Goal: Feedback & Contribution: Contribute content

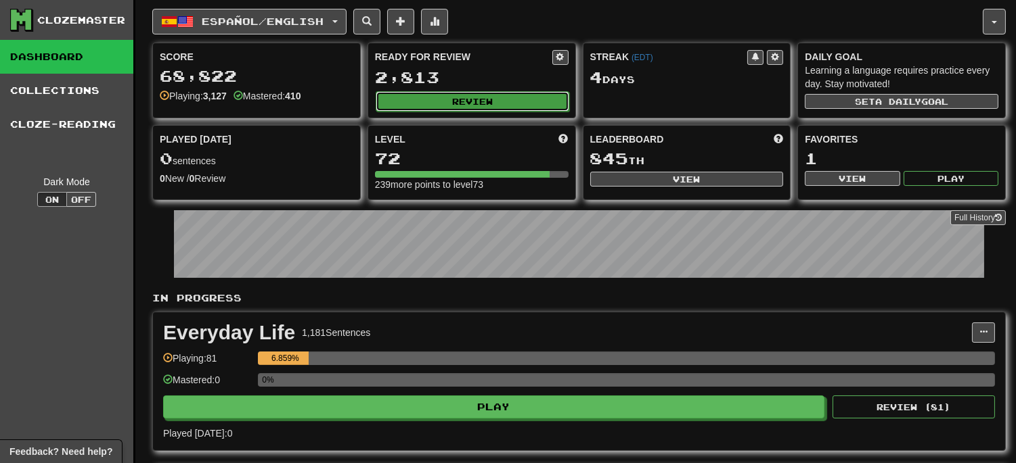
click at [444, 106] on button "Review" at bounding box center [471, 101] width 193 height 20
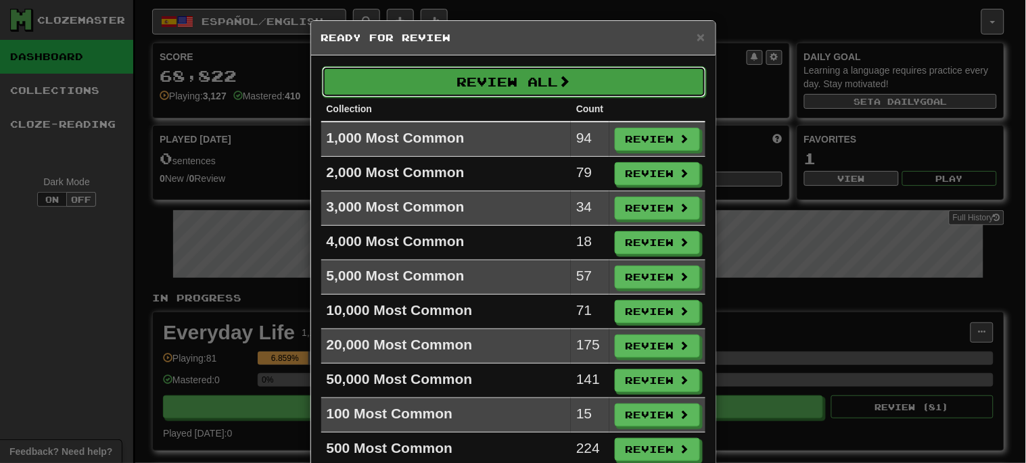
click at [526, 76] on button "Review All" at bounding box center [514, 81] width 384 height 31
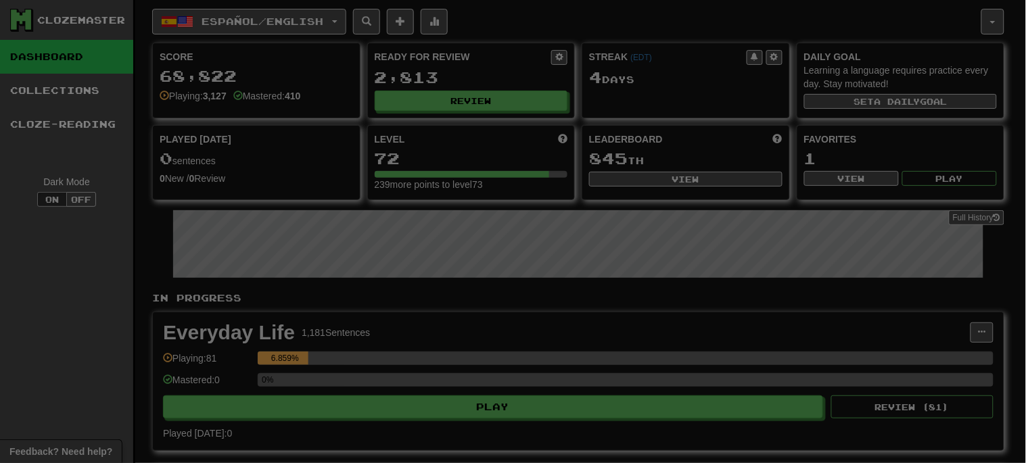
select select "**"
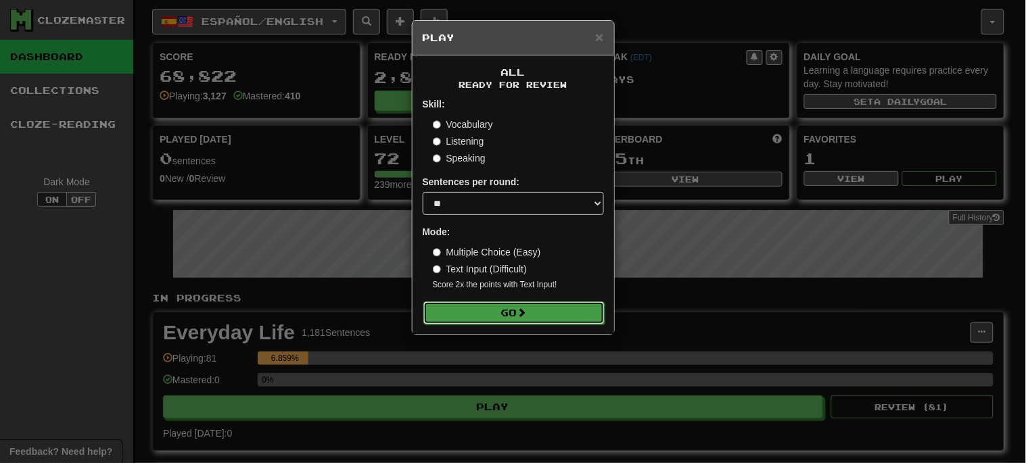
click at [563, 319] on button "Go" at bounding box center [514, 313] width 181 height 23
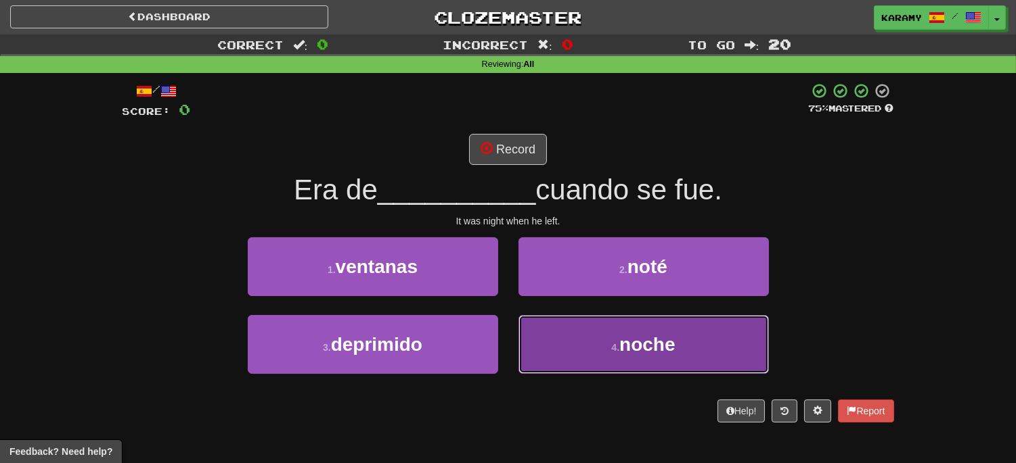
click at [672, 340] on span "noche" at bounding box center [646, 344] width 55 height 21
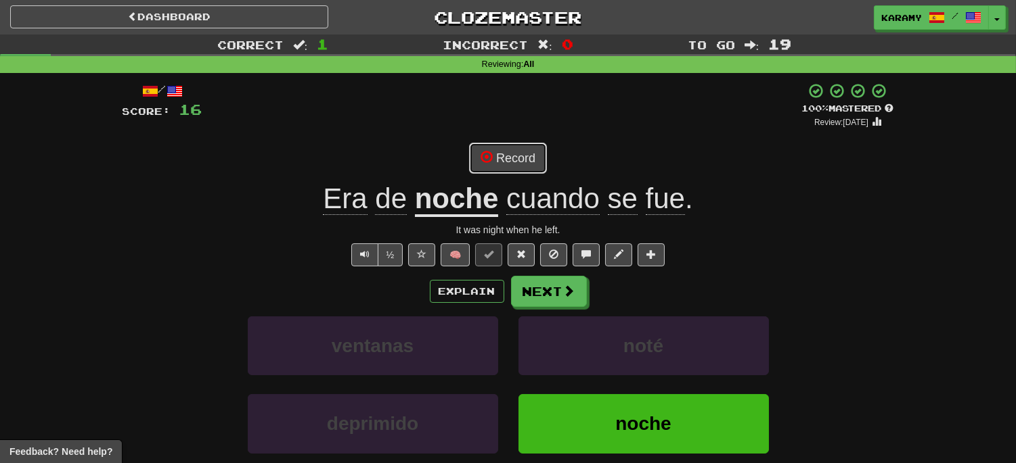
click at [520, 166] on button "Record" at bounding box center [508, 158] width 78 height 31
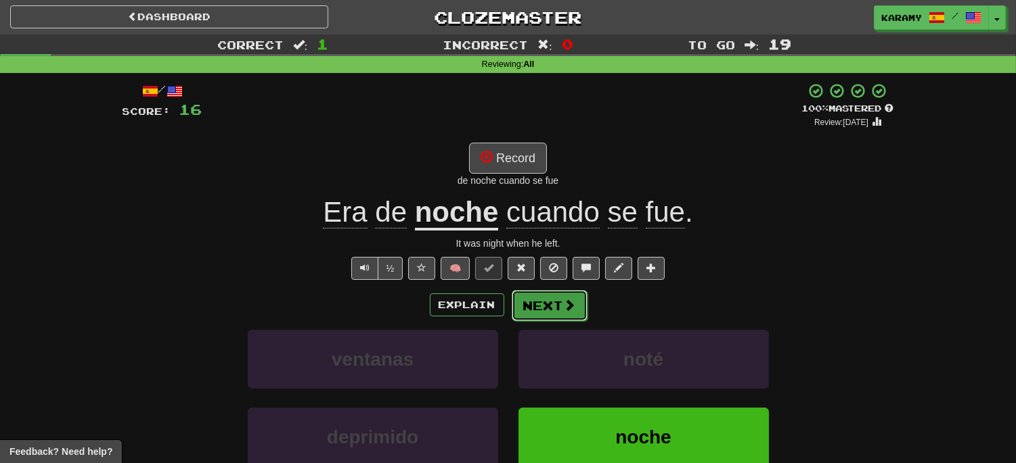
click at [578, 309] on button "Next" at bounding box center [549, 305] width 76 height 31
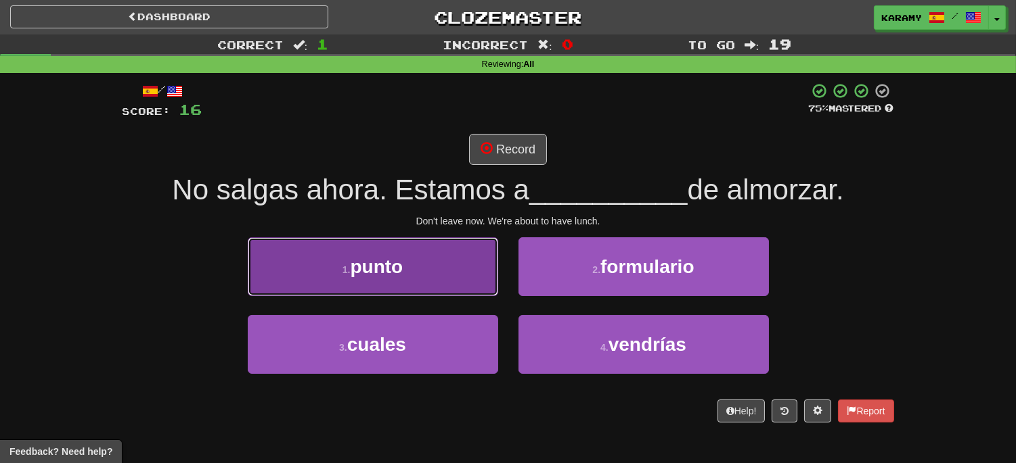
click at [450, 265] on button "1 . punto" at bounding box center [373, 266] width 250 height 59
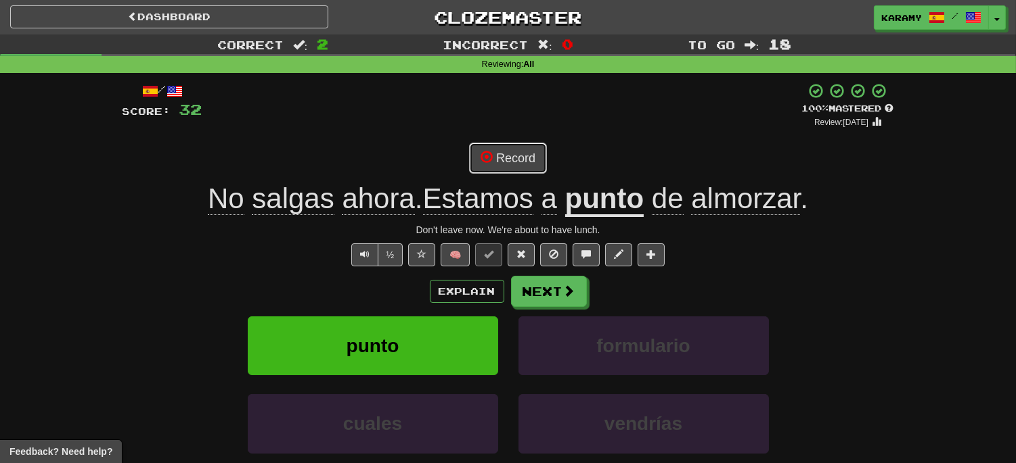
click at [518, 161] on button "Record" at bounding box center [508, 158] width 78 height 31
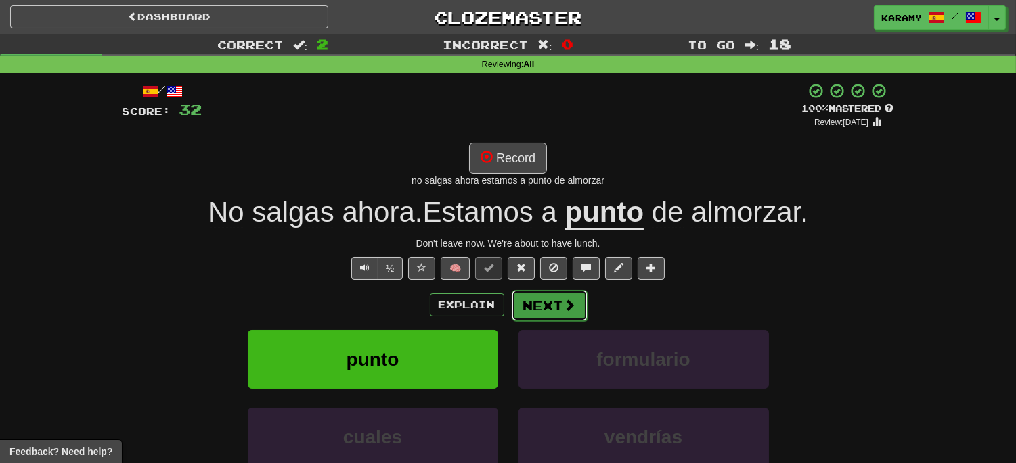
click at [565, 315] on button "Next" at bounding box center [549, 305] width 76 height 31
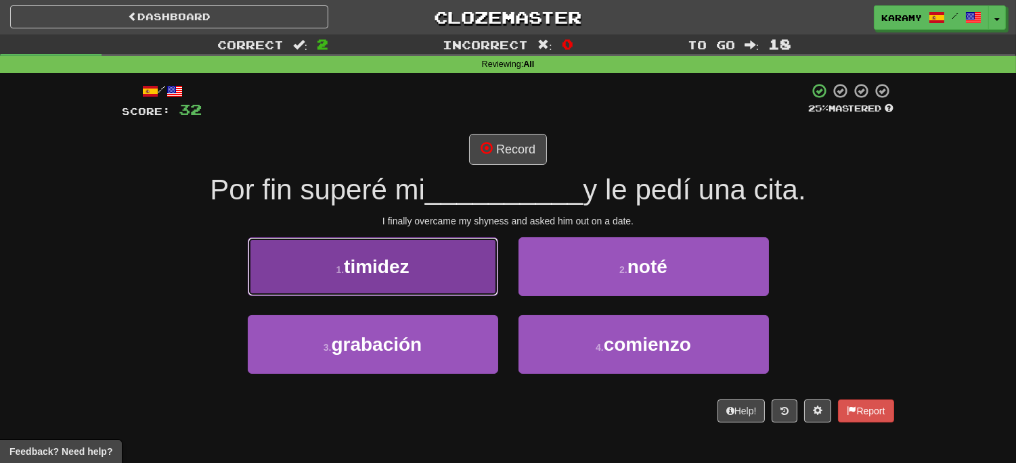
click at [463, 272] on button "1 . timidez" at bounding box center [373, 266] width 250 height 59
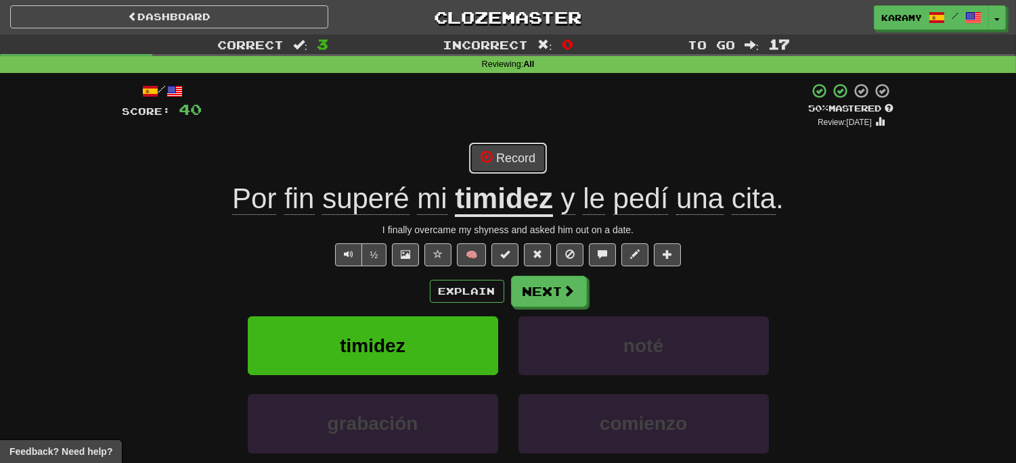
click at [518, 163] on button "Record" at bounding box center [508, 158] width 78 height 31
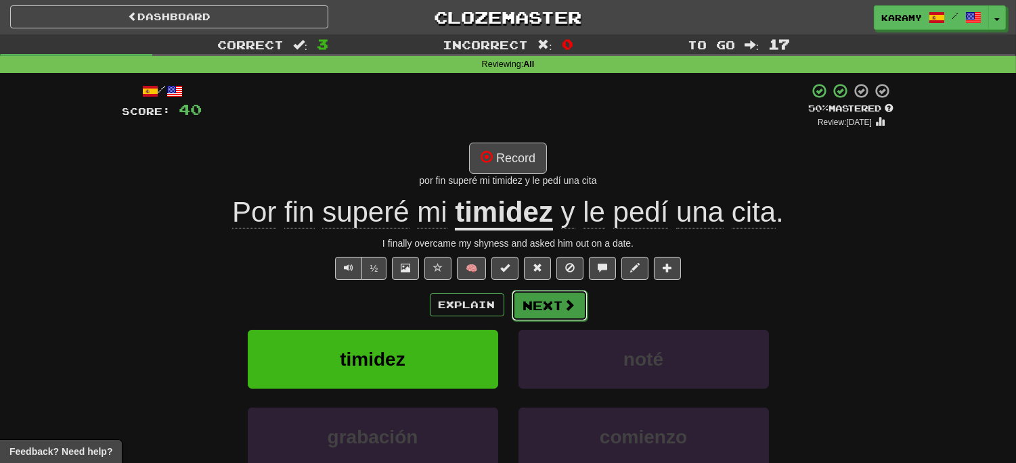
click at [571, 307] on span at bounding box center [570, 305] width 12 height 12
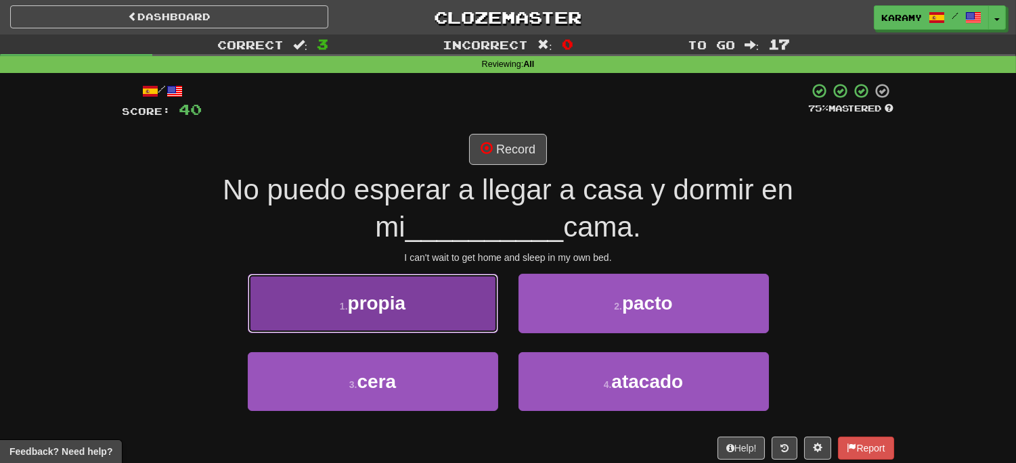
click at [472, 313] on button "1 . propia" at bounding box center [373, 303] width 250 height 59
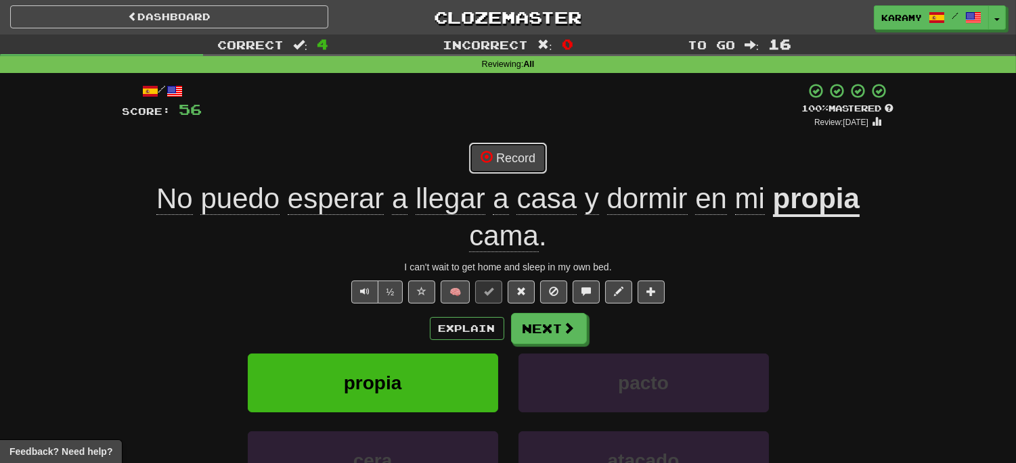
click at [530, 166] on button "Record" at bounding box center [508, 158] width 78 height 31
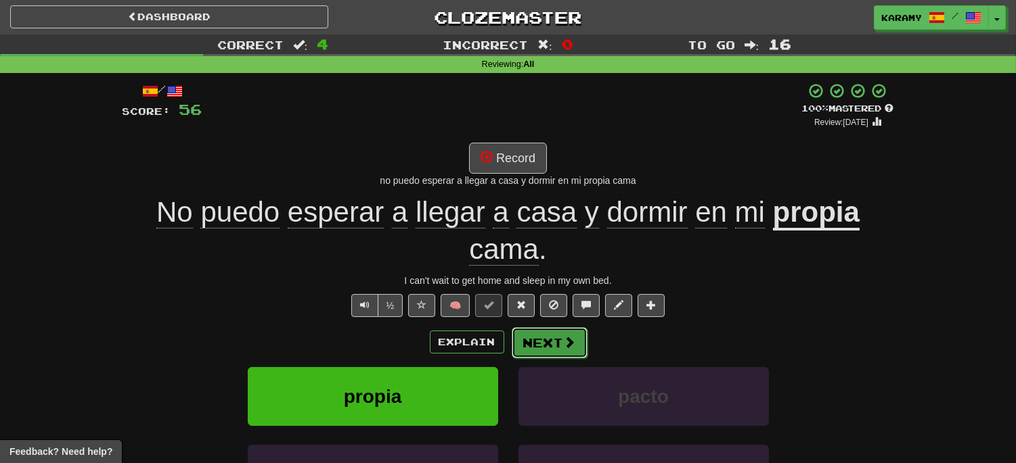
click at [572, 348] on span at bounding box center [570, 342] width 12 height 12
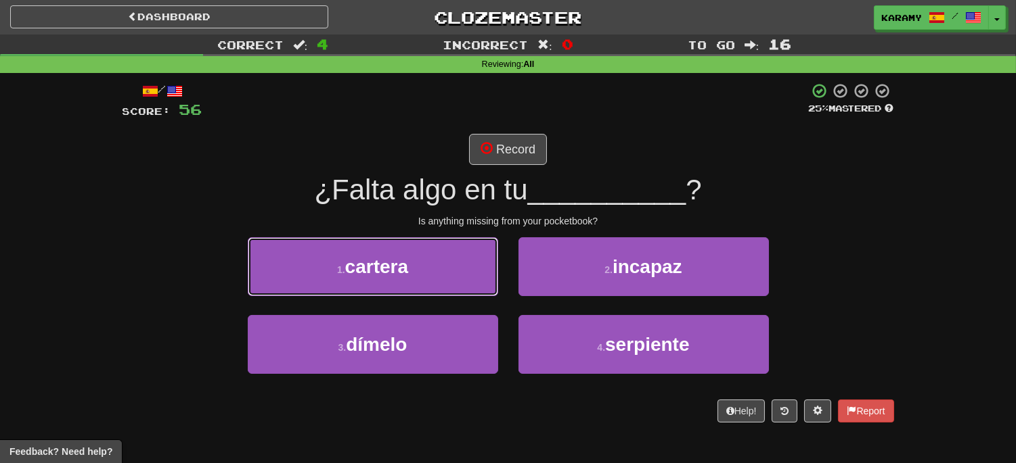
drag, startPoint x: 451, startPoint y: 272, endPoint x: 461, endPoint y: 272, distance: 9.5
click at [451, 272] on button "1 . cartera" at bounding box center [373, 266] width 250 height 59
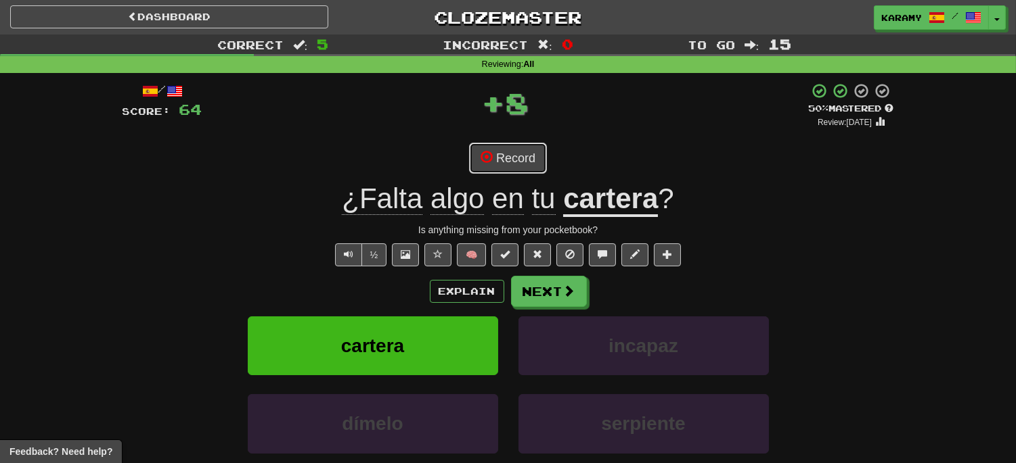
click at [524, 161] on button "Record" at bounding box center [508, 158] width 78 height 31
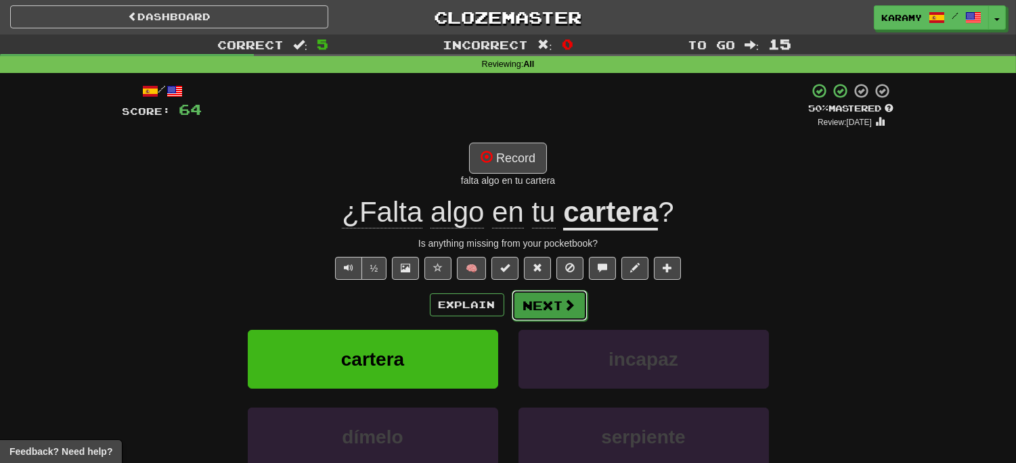
click at [564, 308] on span at bounding box center [570, 305] width 12 height 12
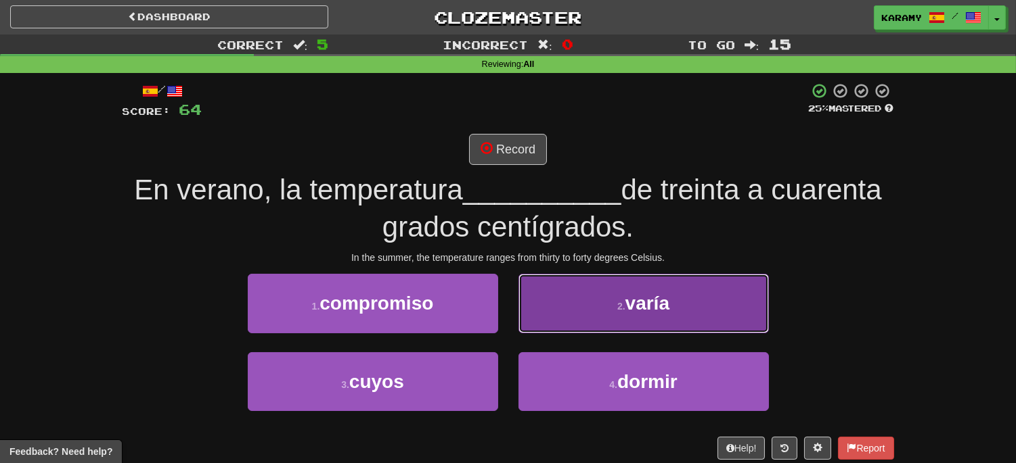
click at [704, 327] on button "2 . varía" at bounding box center [643, 303] width 250 height 59
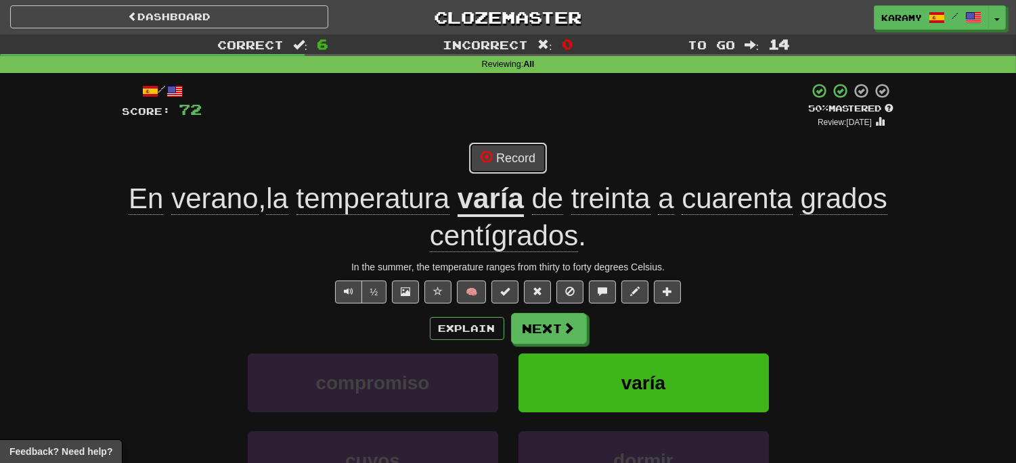
click at [531, 165] on button "Record" at bounding box center [508, 158] width 78 height 31
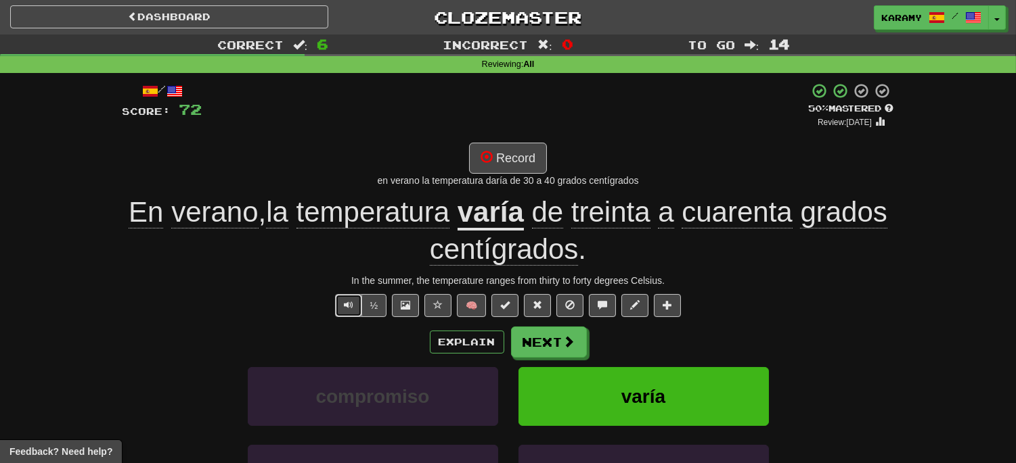
click at [345, 302] on span "Text-to-speech controls" at bounding box center [348, 304] width 9 height 9
click at [522, 156] on button "Record" at bounding box center [508, 158] width 78 height 31
click at [553, 348] on button "Next" at bounding box center [549, 342] width 76 height 31
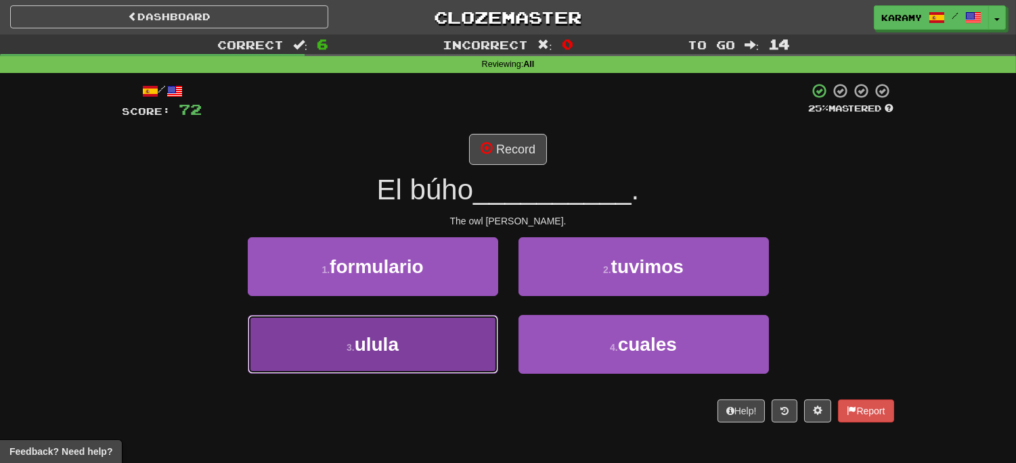
click at [449, 361] on button "3 . ulula" at bounding box center [373, 344] width 250 height 59
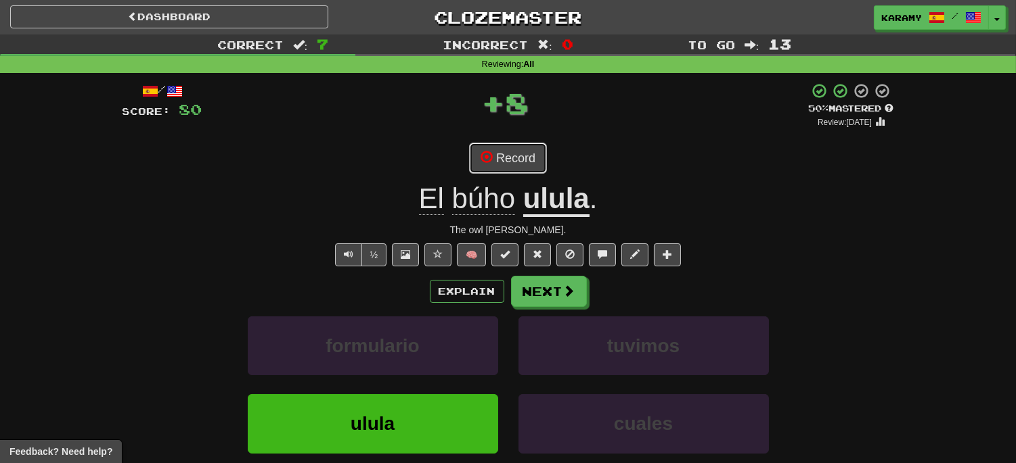
click at [512, 163] on button "Record" at bounding box center [508, 158] width 78 height 31
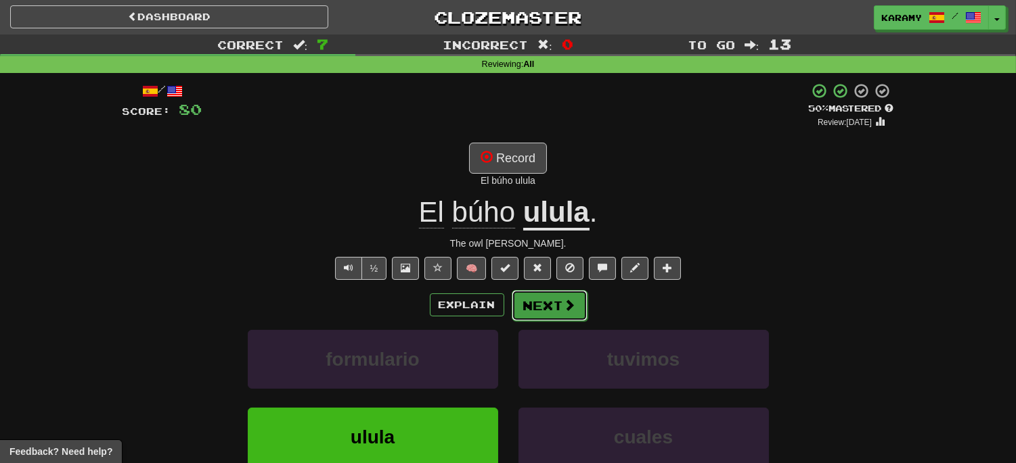
click at [564, 308] on span at bounding box center [570, 305] width 12 height 12
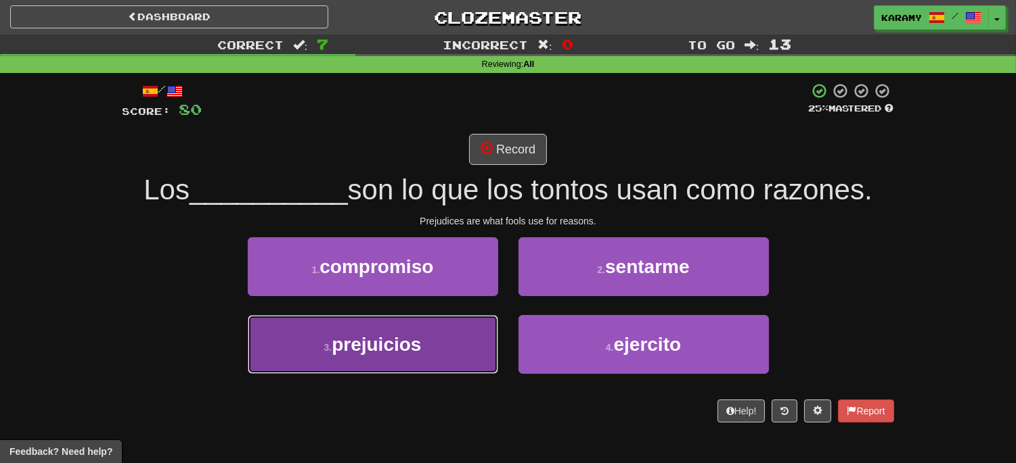
click at [427, 352] on button "3 . prejuicios" at bounding box center [373, 344] width 250 height 59
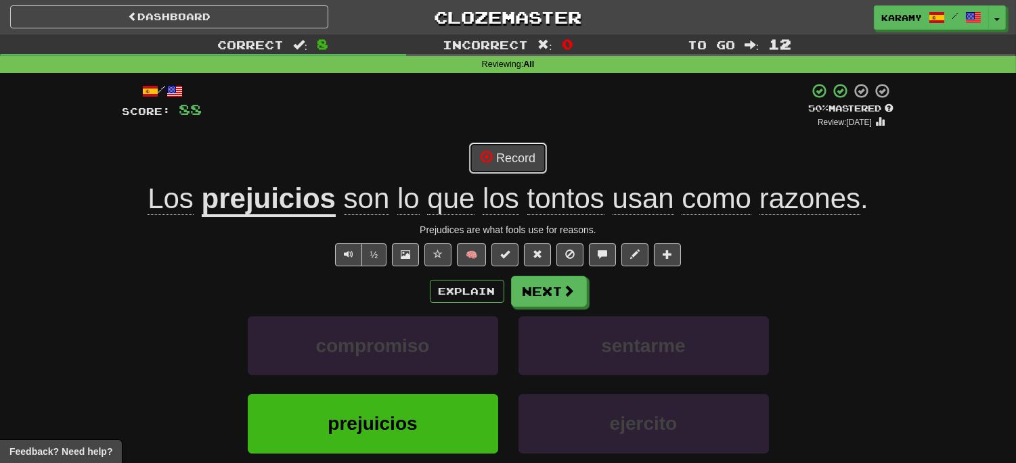
click at [518, 160] on button "Record" at bounding box center [508, 158] width 78 height 31
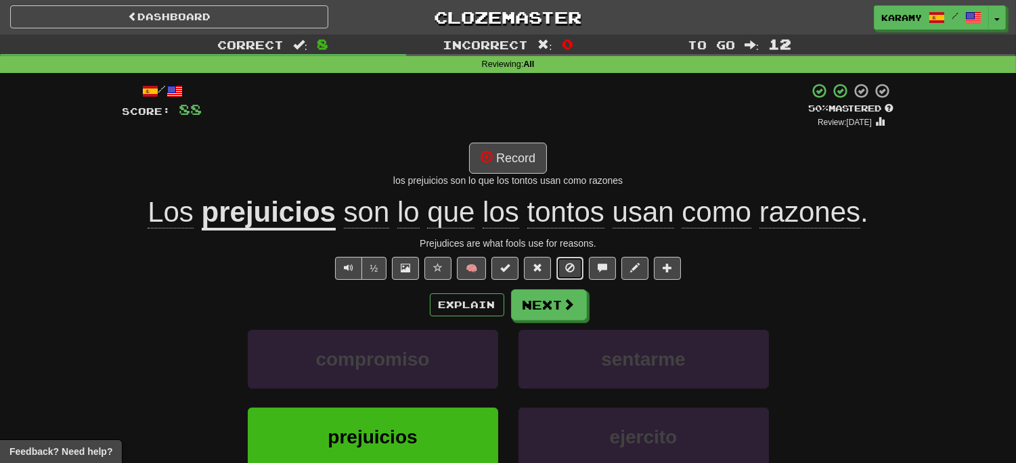
click at [573, 267] on span at bounding box center [569, 267] width 9 height 9
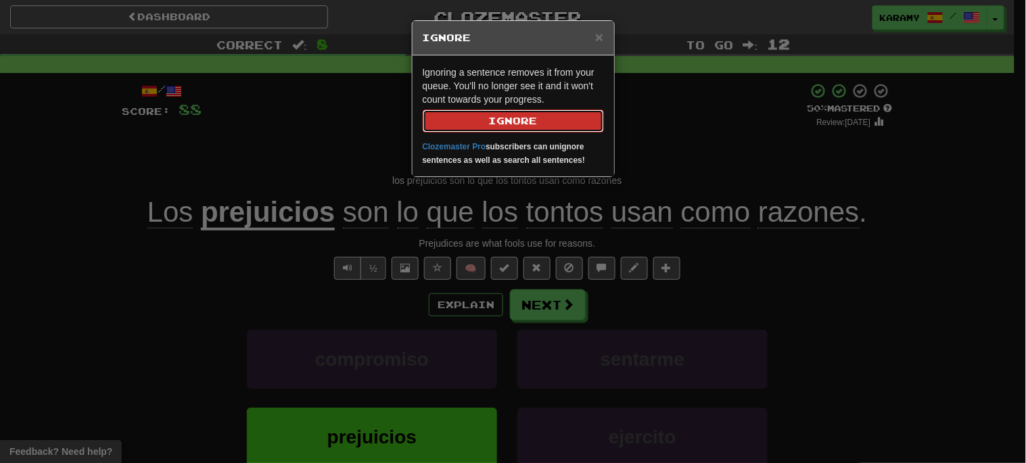
click at [533, 118] on button "Ignore" at bounding box center [513, 121] width 181 height 23
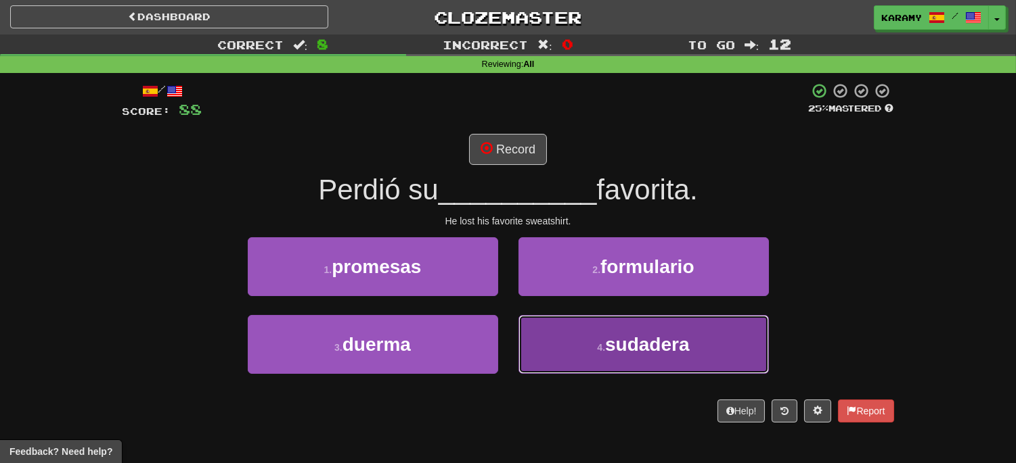
click at [716, 346] on button "4 . sudadera" at bounding box center [643, 344] width 250 height 59
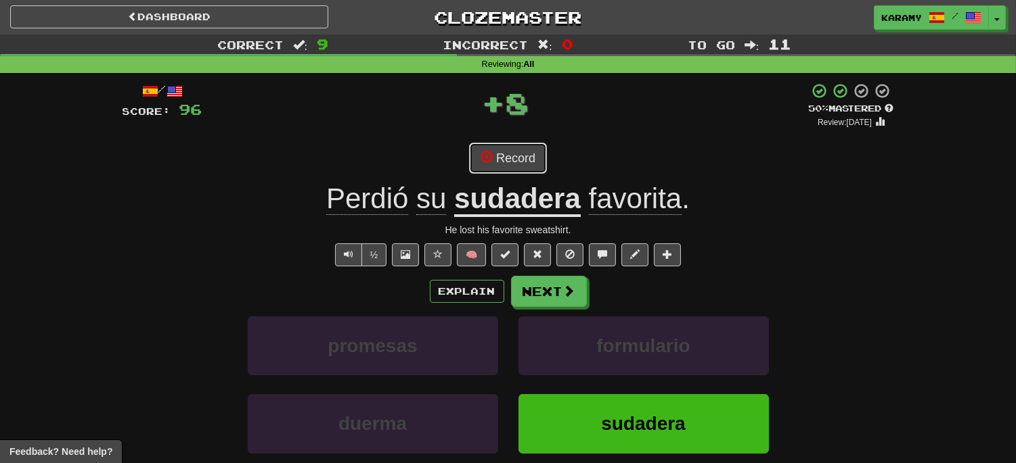
click at [525, 162] on button "Record" at bounding box center [508, 158] width 78 height 31
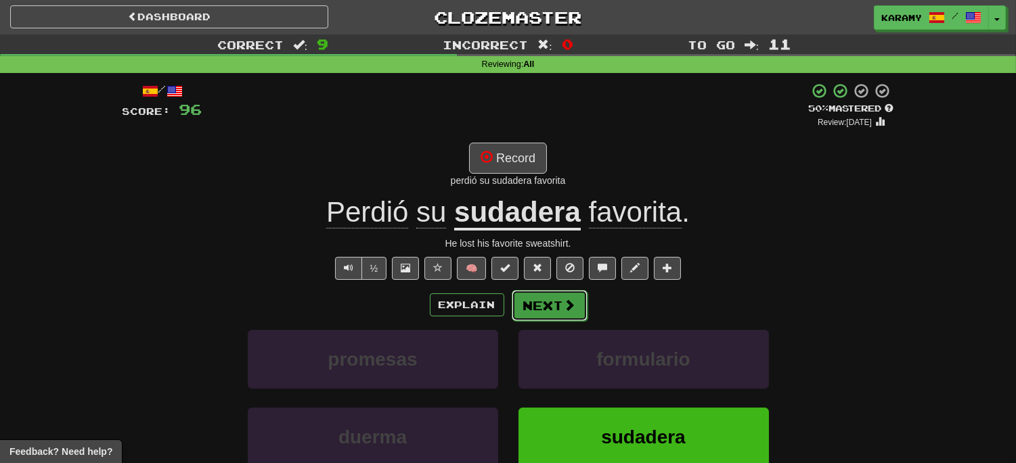
click at [544, 311] on button "Next" at bounding box center [549, 305] width 76 height 31
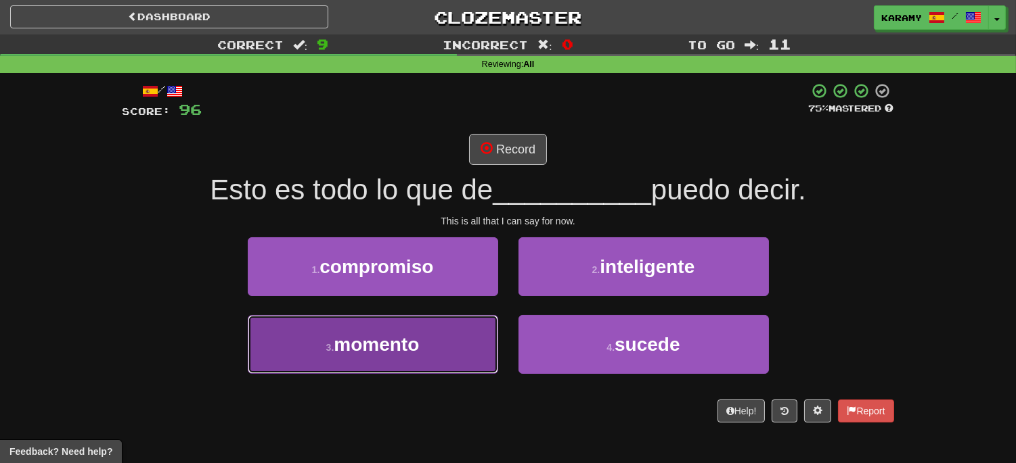
click at [420, 370] on button "3 . momento" at bounding box center [373, 344] width 250 height 59
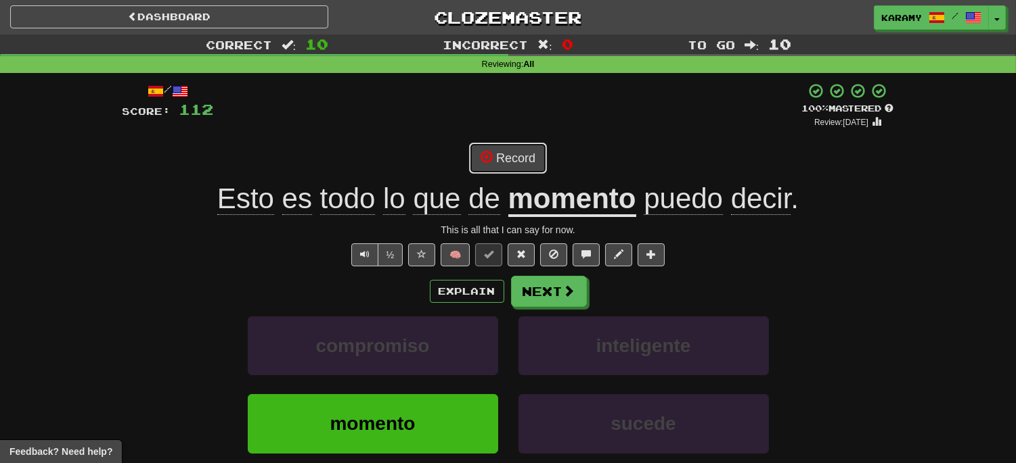
click at [537, 160] on button "Record" at bounding box center [508, 158] width 78 height 31
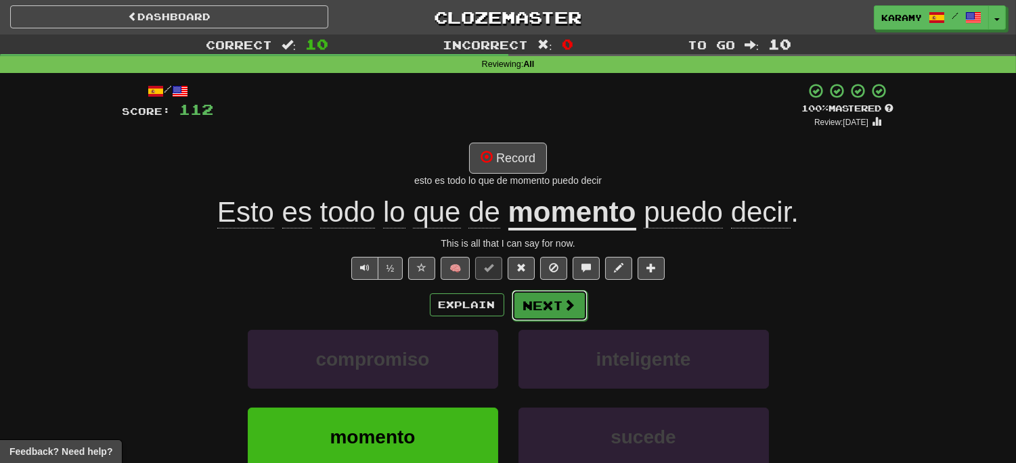
click at [580, 302] on button "Next" at bounding box center [549, 305] width 76 height 31
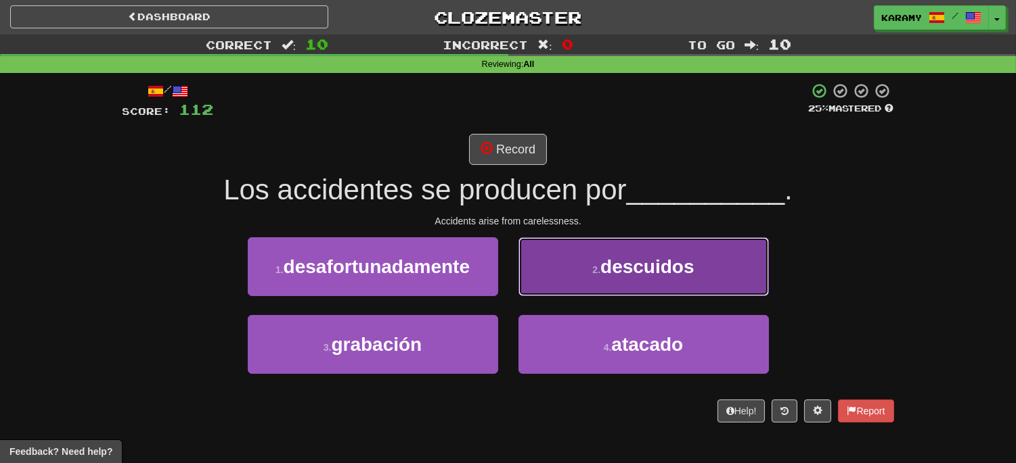
click at [724, 286] on button "2 . descuidos" at bounding box center [643, 266] width 250 height 59
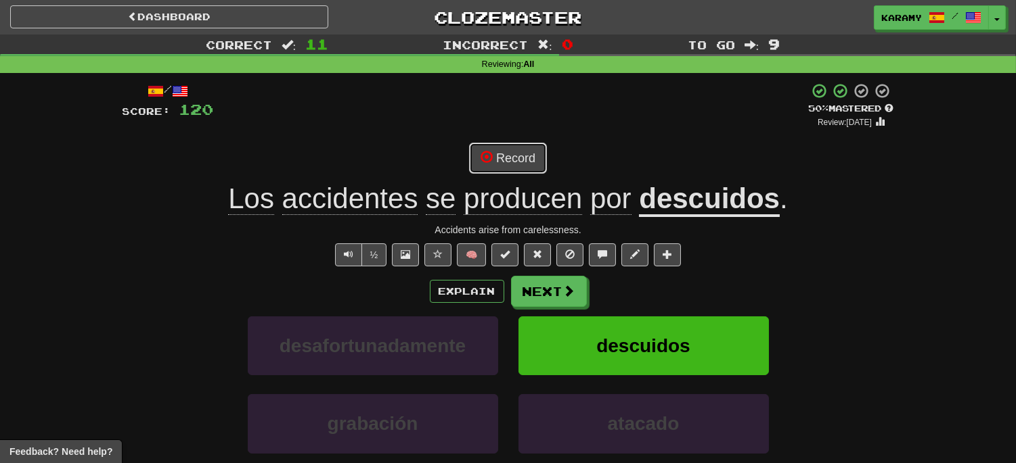
click at [535, 156] on button "Record" at bounding box center [508, 158] width 78 height 31
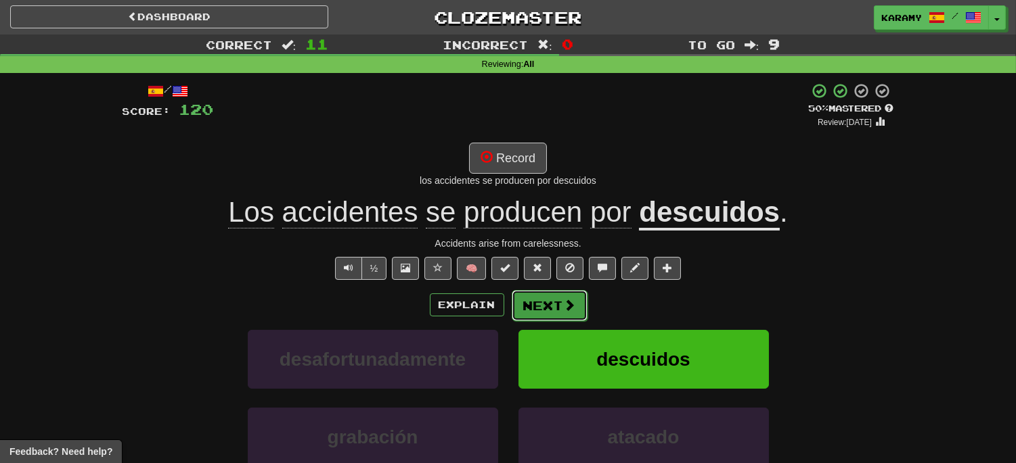
click at [570, 311] on span at bounding box center [570, 305] width 12 height 12
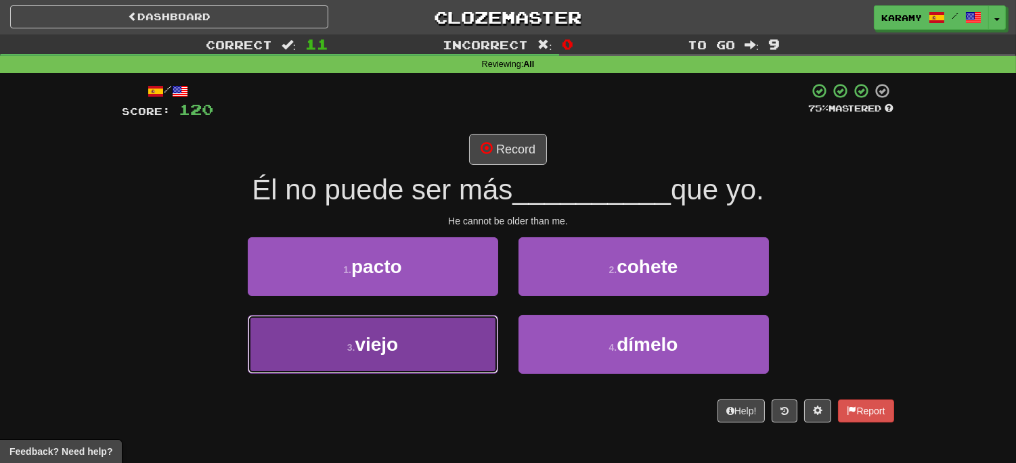
click at [438, 355] on button "3 . viejo" at bounding box center [373, 344] width 250 height 59
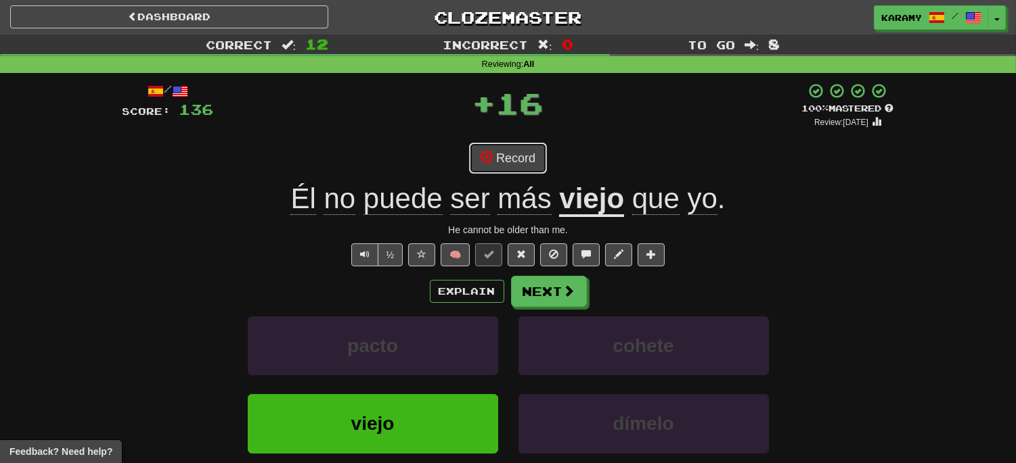
click at [506, 153] on button "Record" at bounding box center [508, 158] width 78 height 31
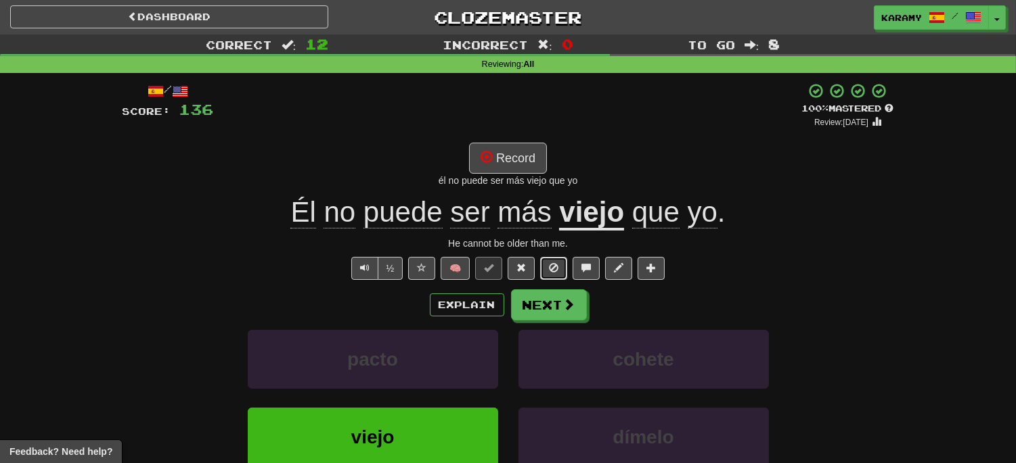
click at [555, 269] on span at bounding box center [553, 267] width 9 height 9
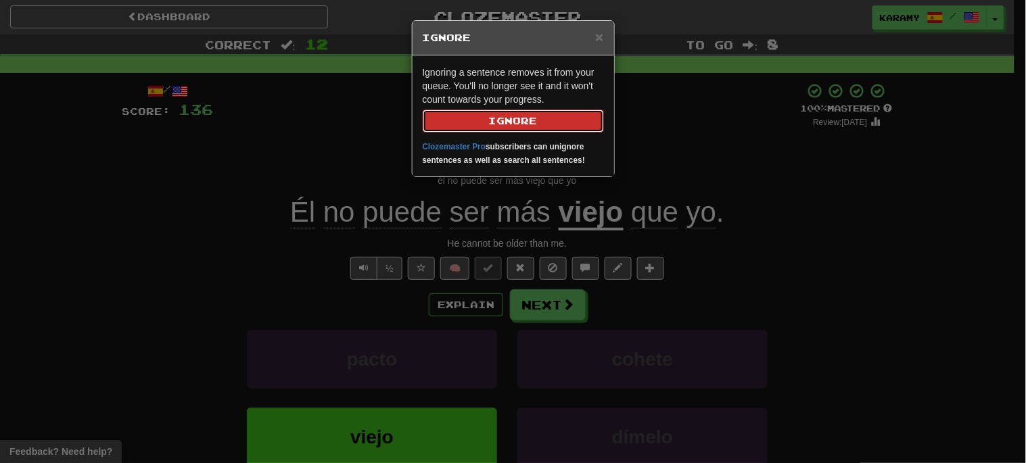
click at [558, 117] on button "Ignore" at bounding box center [513, 121] width 181 height 23
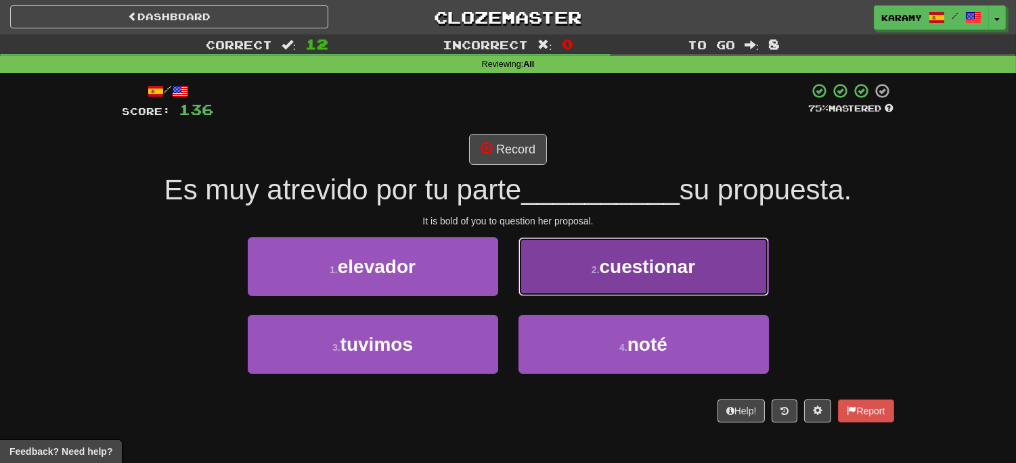
click at [720, 271] on button "2 . cuestionar" at bounding box center [643, 266] width 250 height 59
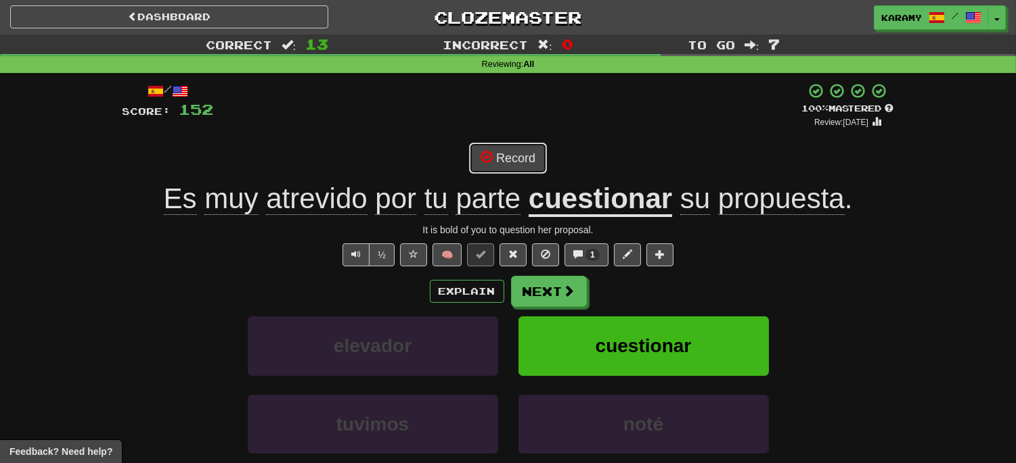
click at [521, 161] on button "Record" at bounding box center [508, 158] width 78 height 31
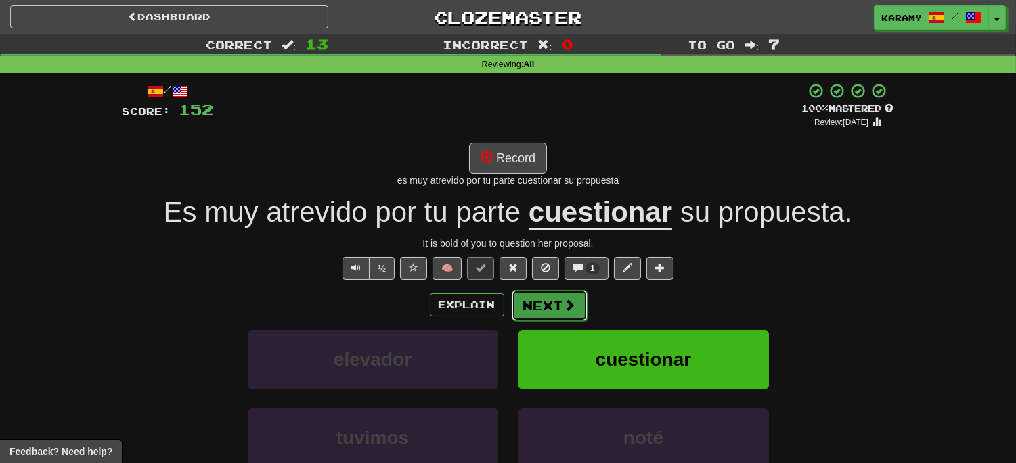
click at [560, 311] on button "Next" at bounding box center [549, 305] width 76 height 31
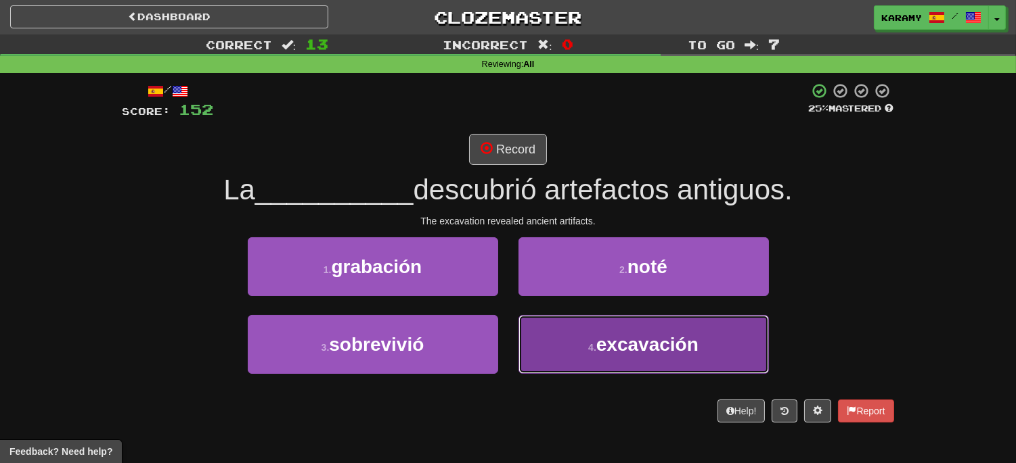
click at [591, 336] on button "4 . excavación" at bounding box center [643, 344] width 250 height 59
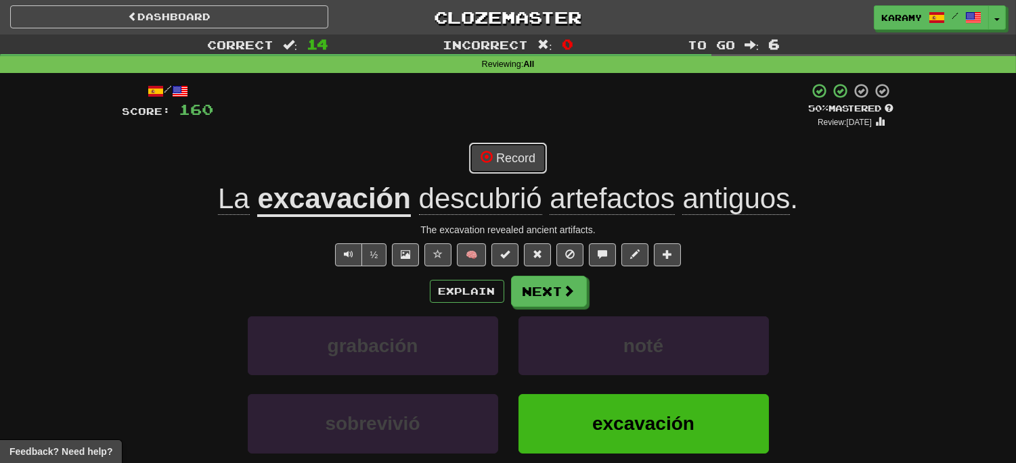
click at [526, 159] on button "Record" at bounding box center [508, 158] width 78 height 31
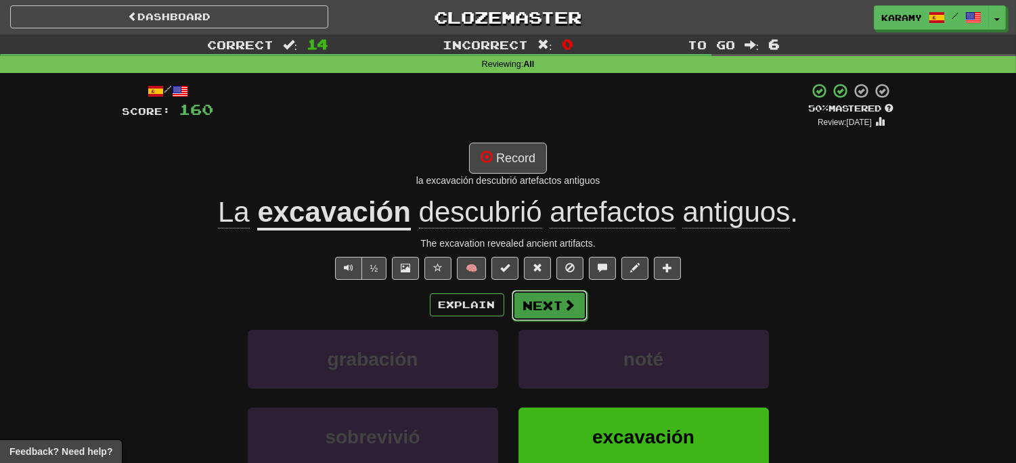
click at [560, 303] on button "Next" at bounding box center [549, 305] width 76 height 31
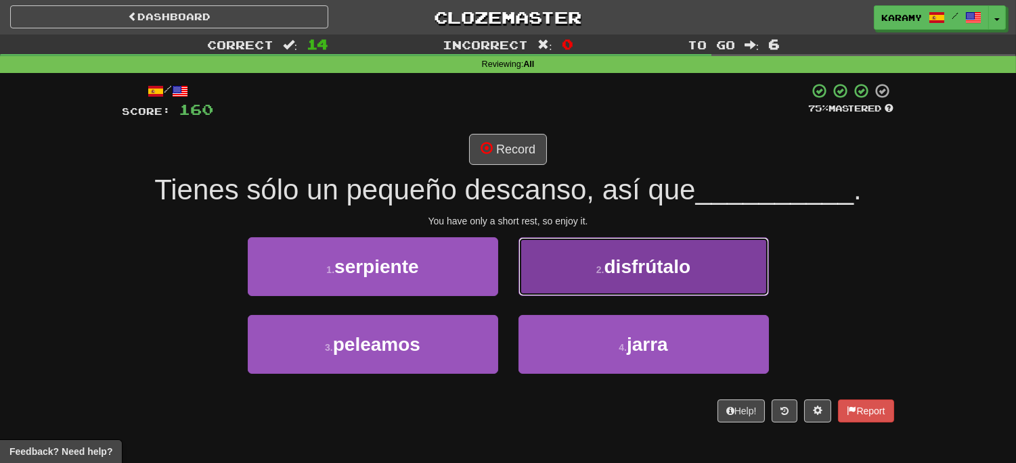
click at [719, 268] on button "2 . disfrútalo" at bounding box center [643, 266] width 250 height 59
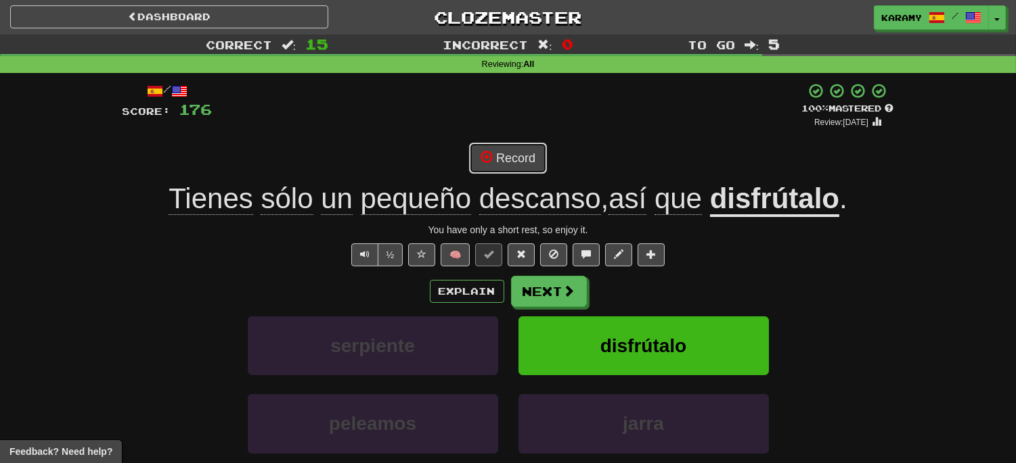
click at [522, 164] on button "Record" at bounding box center [508, 158] width 78 height 31
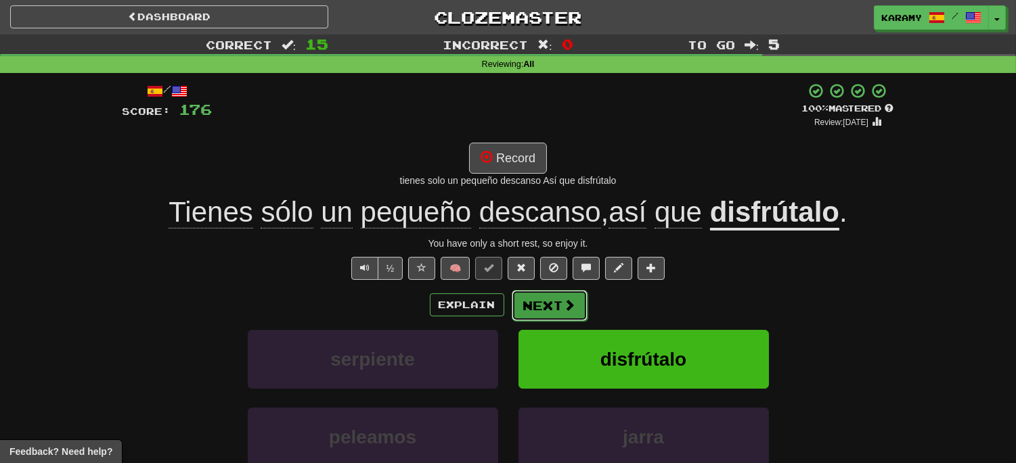
click at [551, 303] on button "Next" at bounding box center [549, 305] width 76 height 31
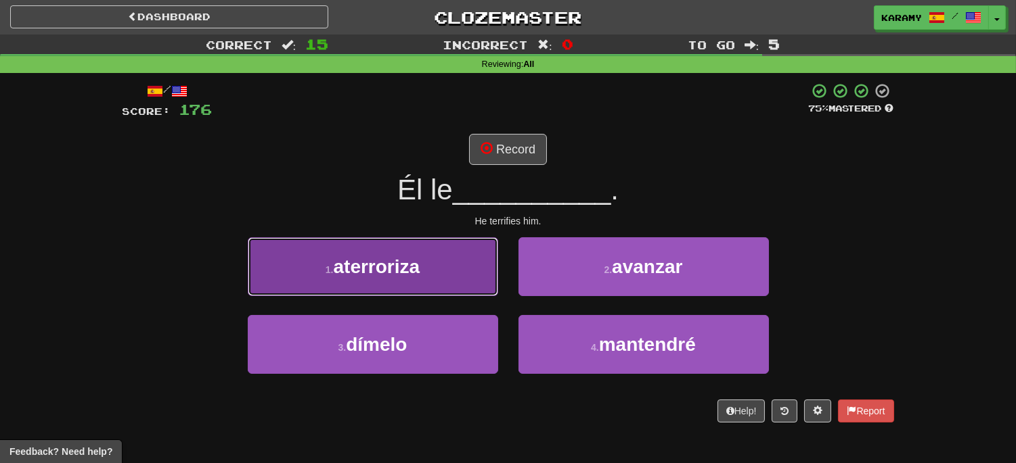
click at [438, 269] on button "1 . aterroriza" at bounding box center [373, 266] width 250 height 59
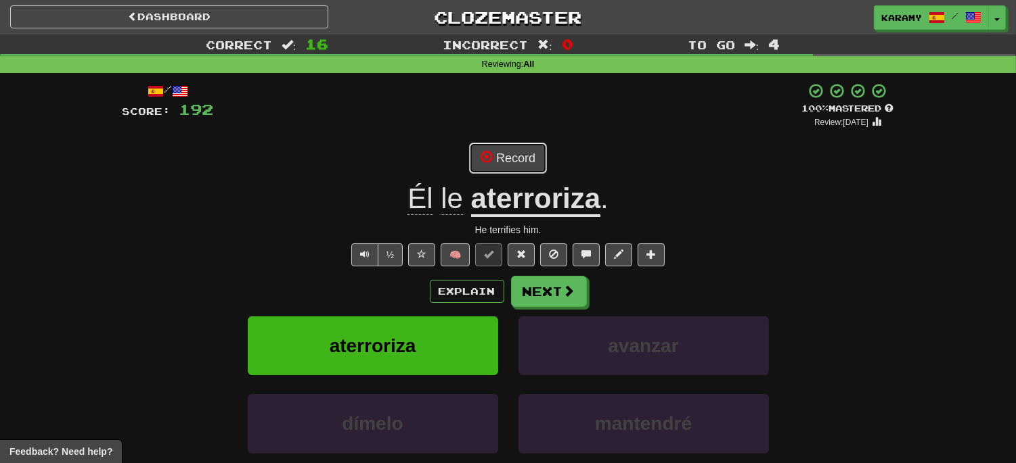
click at [531, 163] on button "Record" at bounding box center [508, 158] width 78 height 31
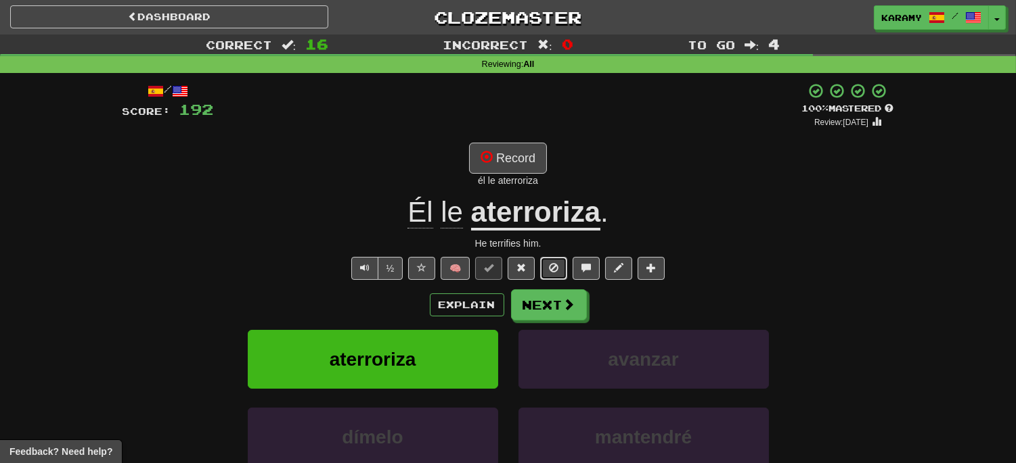
click at [551, 265] on span at bounding box center [553, 267] width 9 height 9
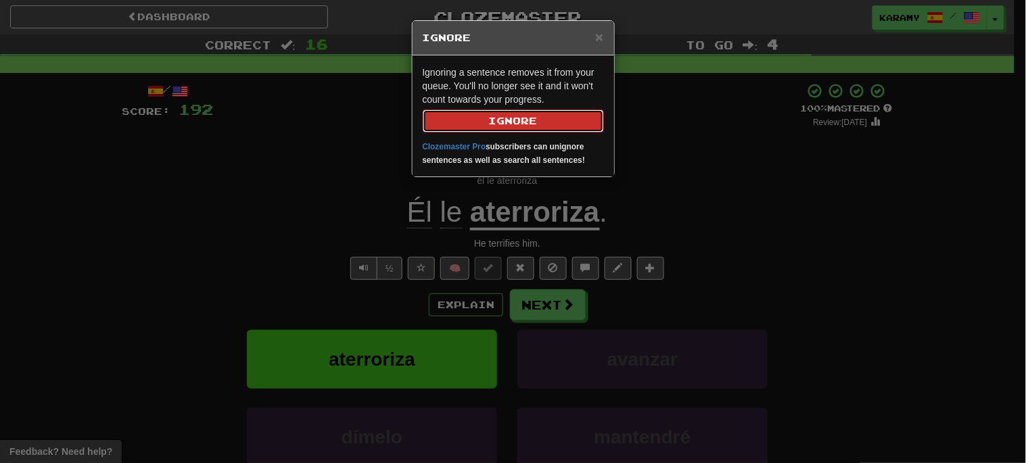
click at [563, 127] on button "Ignore" at bounding box center [513, 121] width 181 height 23
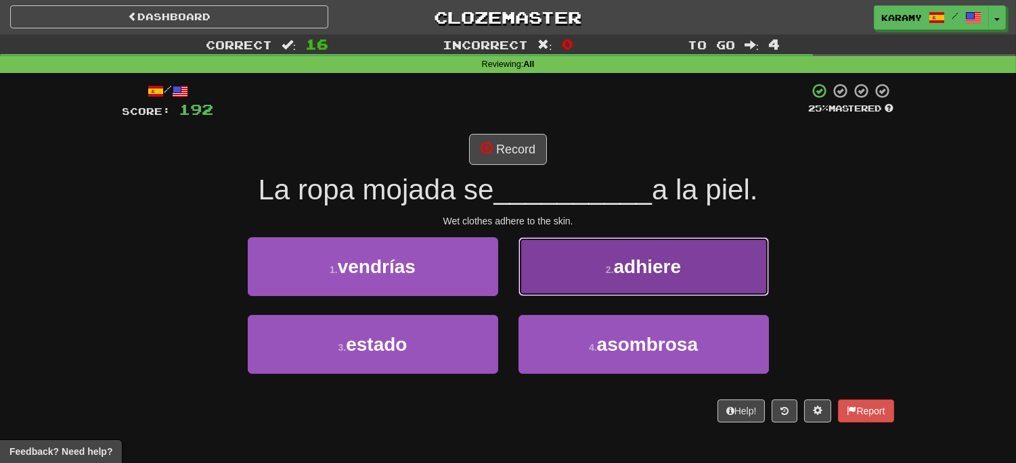
click at [695, 258] on button "2 . adhiere" at bounding box center [643, 266] width 250 height 59
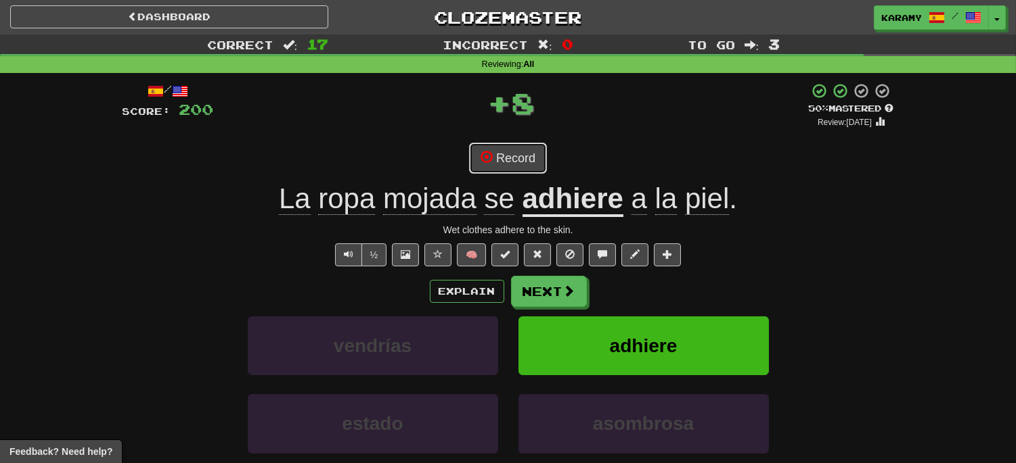
click at [522, 164] on button "Record" at bounding box center [508, 158] width 78 height 31
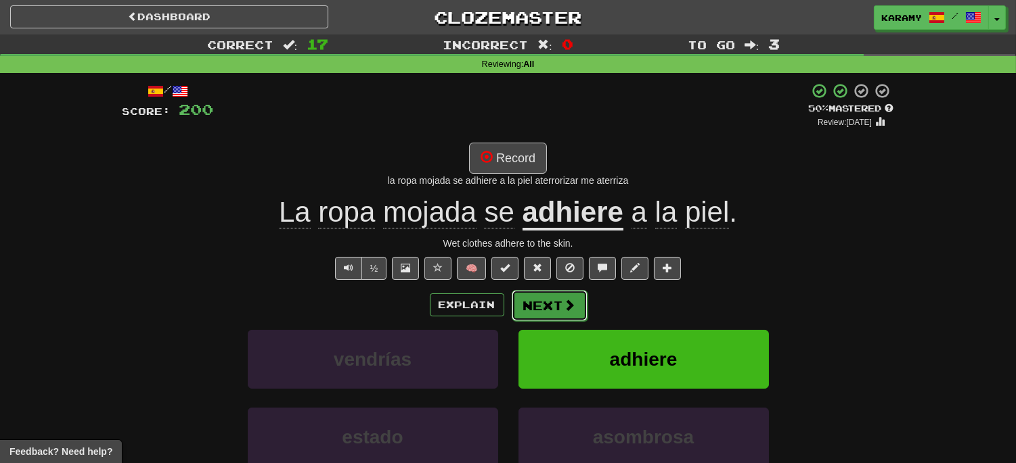
click at [560, 303] on button "Next" at bounding box center [549, 305] width 76 height 31
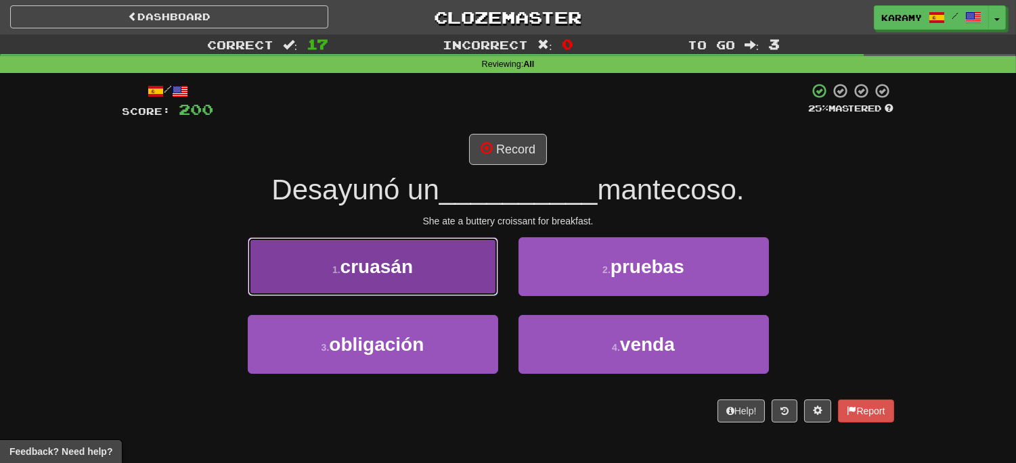
click at [434, 284] on button "1 . cruasán" at bounding box center [373, 266] width 250 height 59
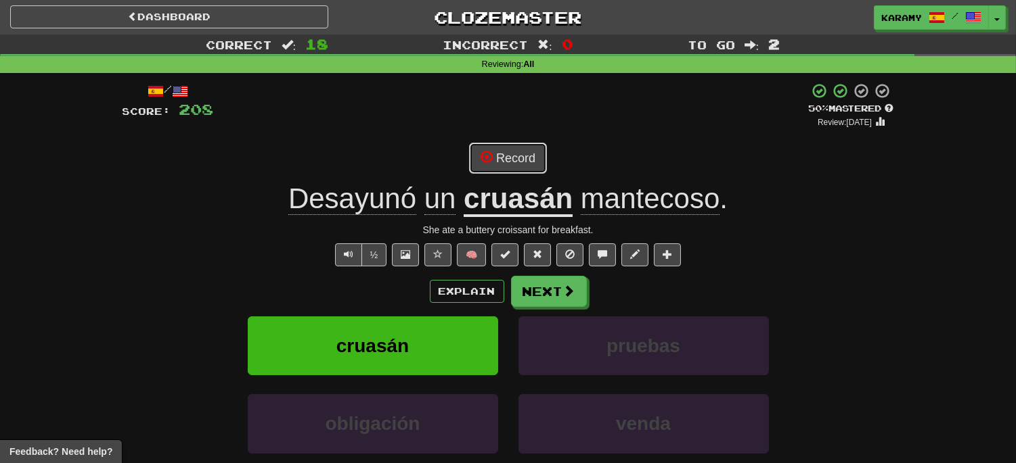
click at [490, 160] on span at bounding box center [486, 157] width 12 height 12
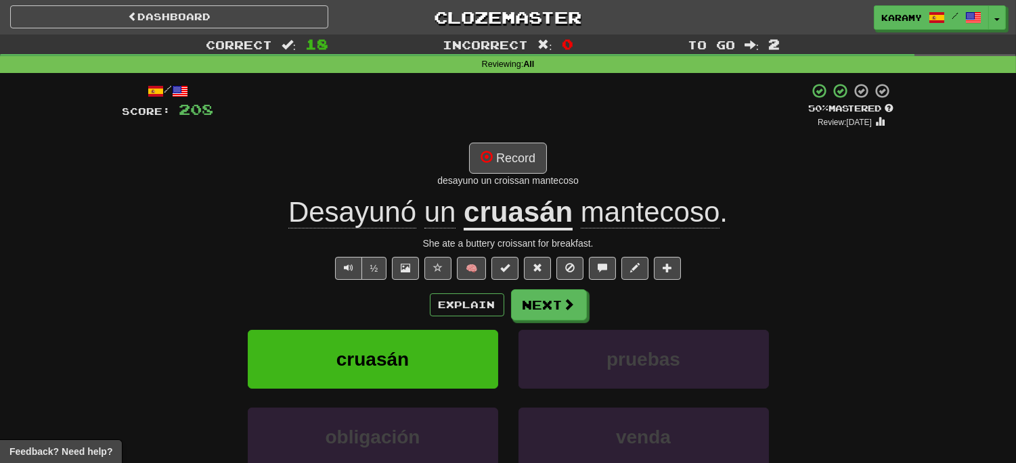
scroll to position [75, 0]
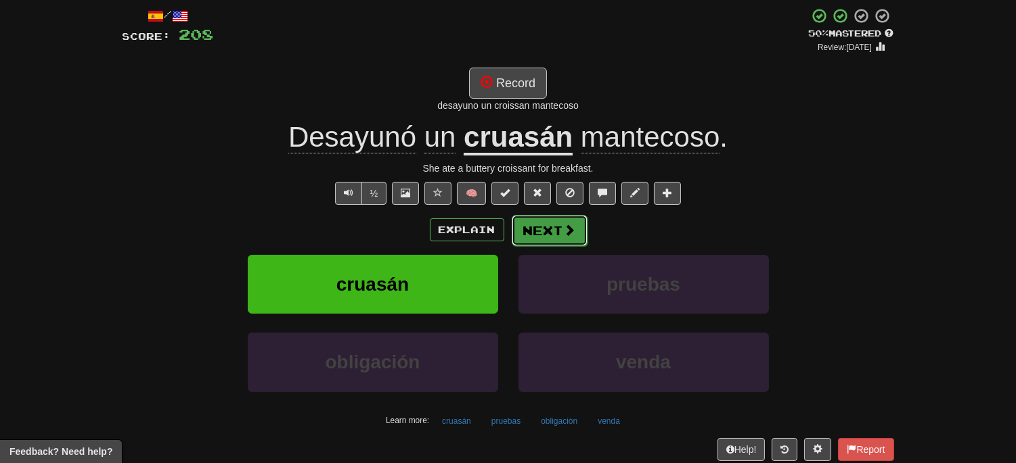
click at [560, 233] on button "Next" at bounding box center [549, 230] width 76 height 31
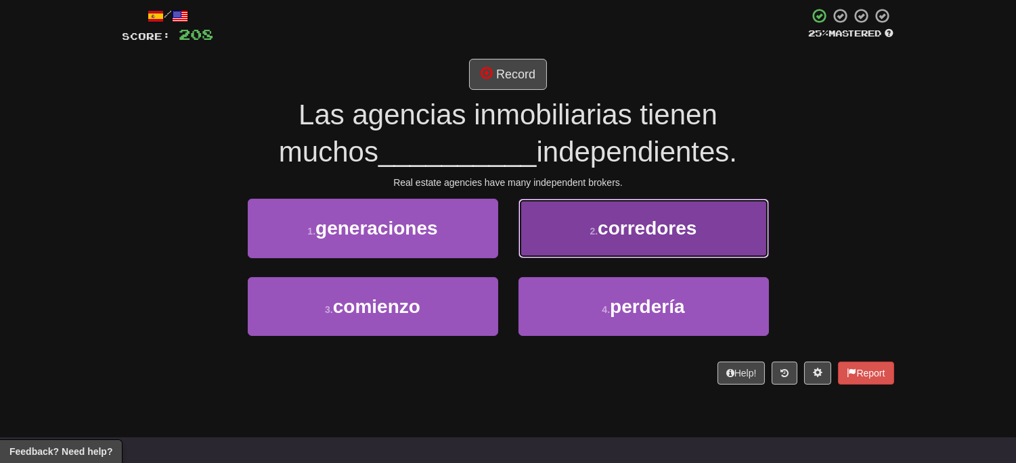
click at [656, 251] on button "2 . corredores" at bounding box center [643, 228] width 250 height 59
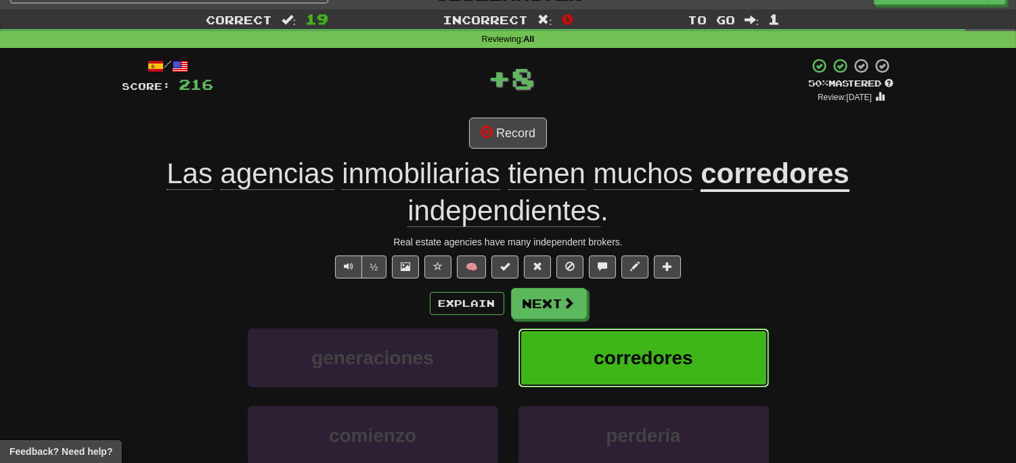
scroll to position [0, 0]
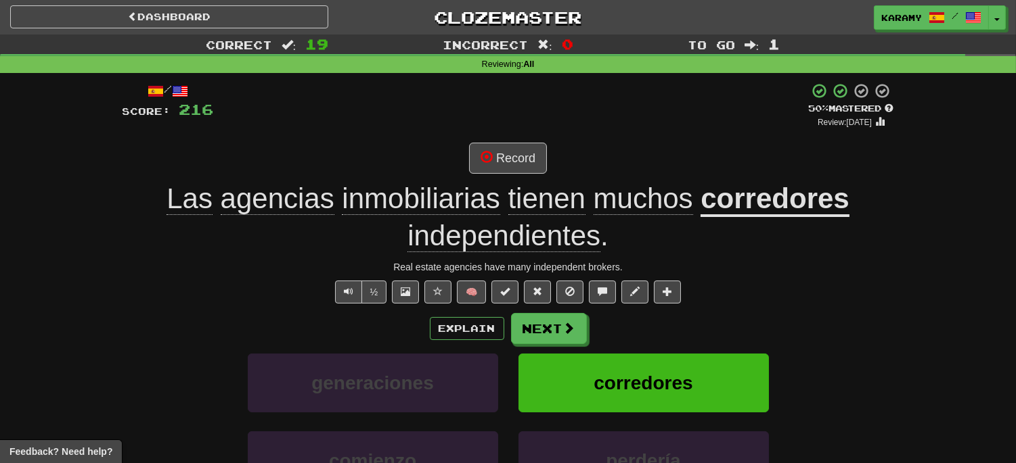
click at [794, 208] on u "corredores" at bounding box center [774, 200] width 148 height 35
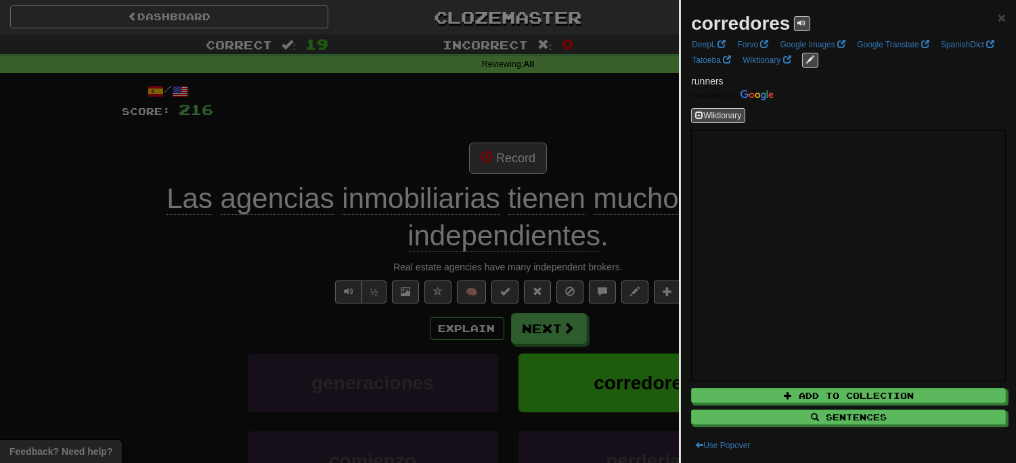
click at [112, 361] on div at bounding box center [508, 231] width 1016 height 463
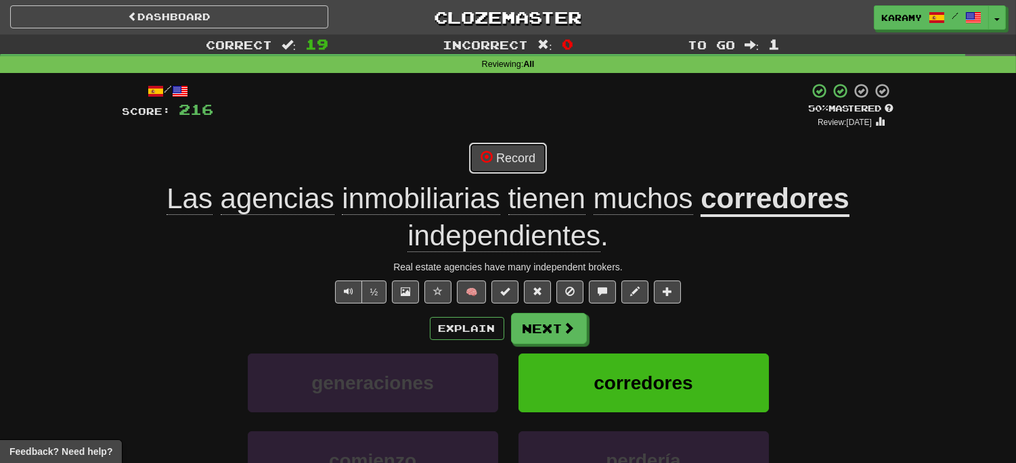
click at [518, 158] on button "Record" at bounding box center [508, 158] width 78 height 31
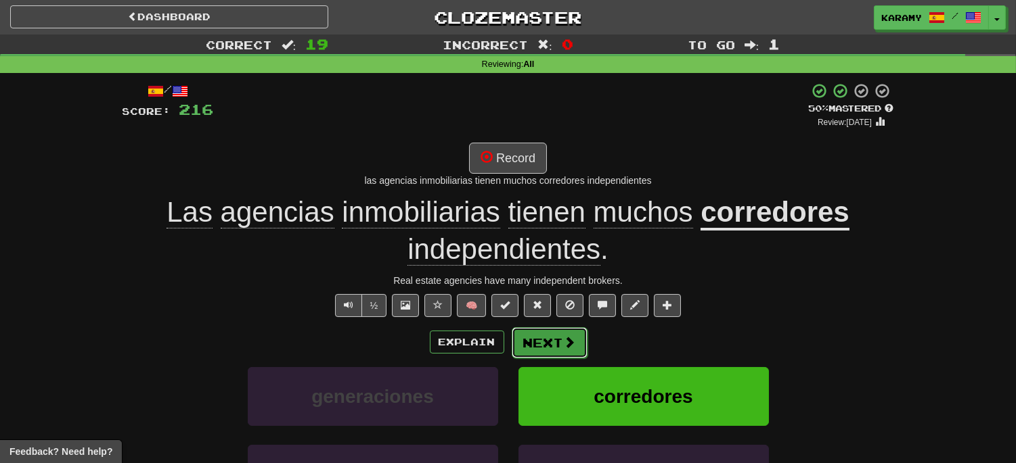
click at [552, 344] on button "Next" at bounding box center [549, 342] width 76 height 31
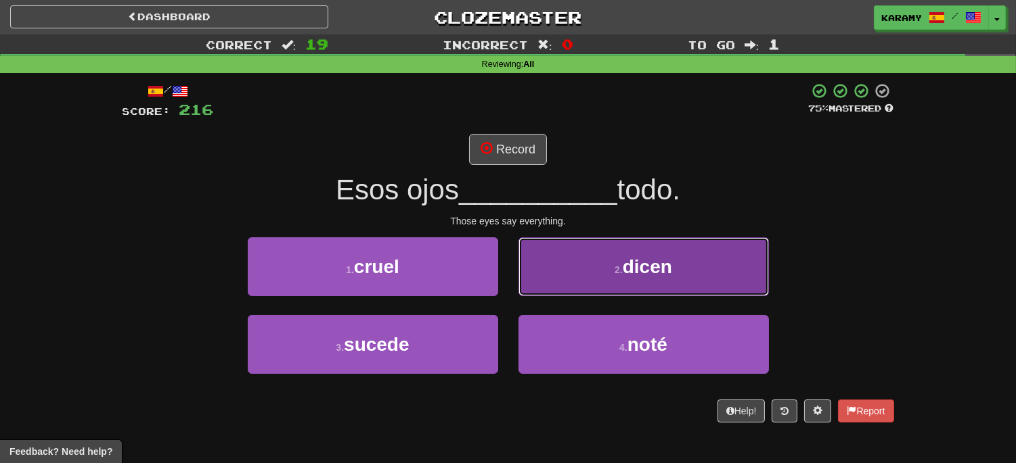
click at [708, 281] on button "2 . dicen" at bounding box center [643, 266] width 250 height 59
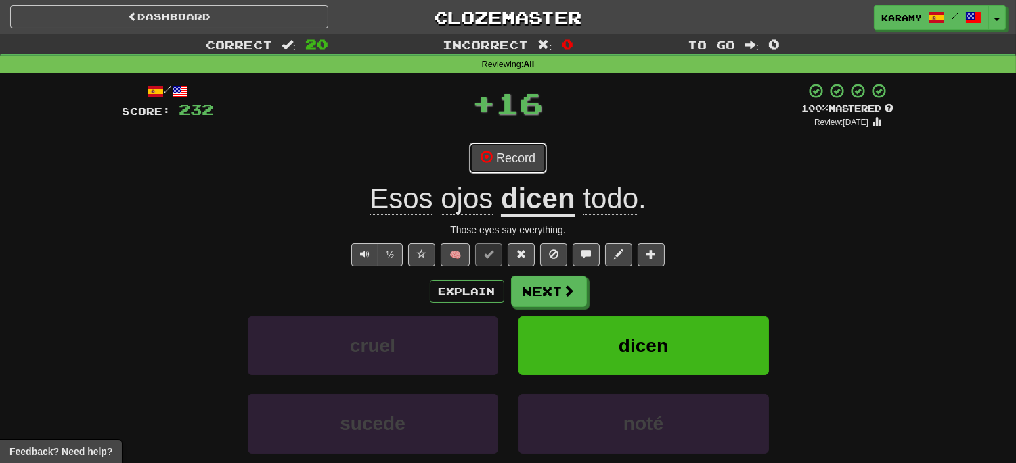
click at [497, 164] on button "Record" at bounding box center [508, 158] width 78 height 31
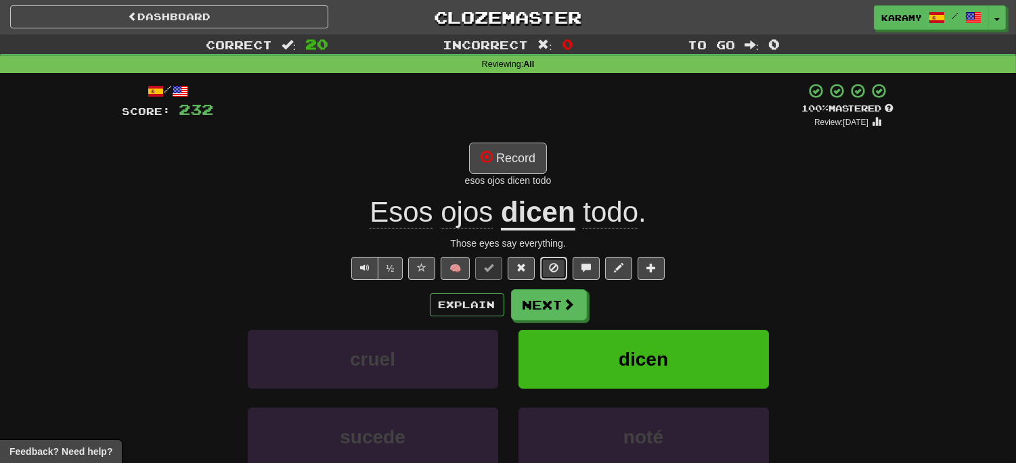
click at [552, 266] on span at bounding box center [553, 267] width 9 height 9
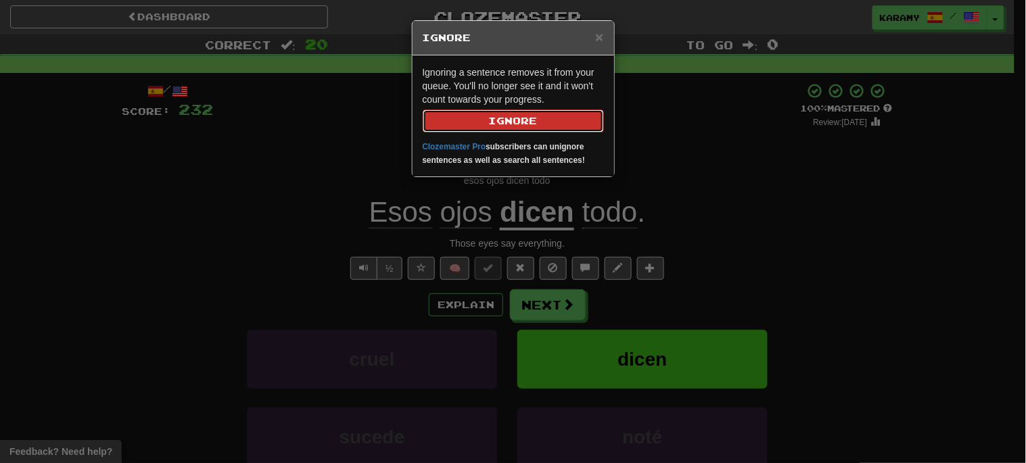
click at [528, 119] on button "Ignore" at bounding box center [513, 121] width 181 height 23
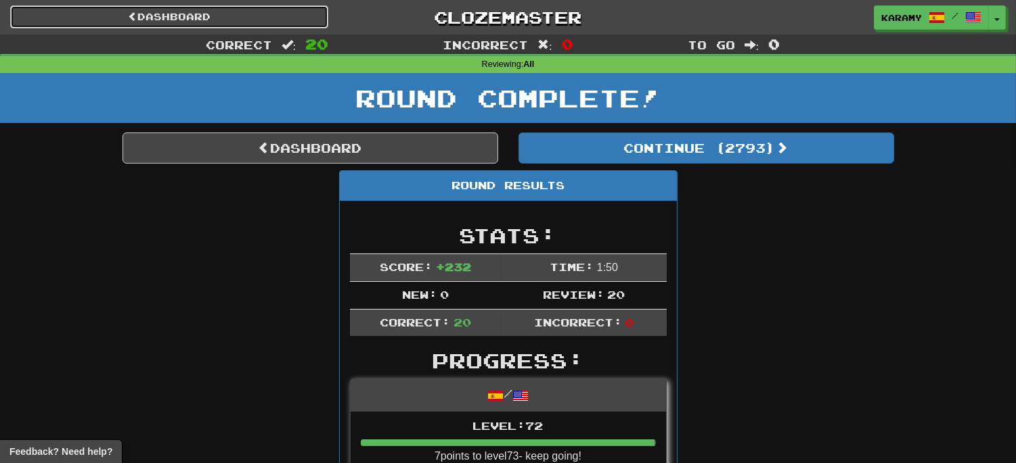
click at [212, 22] on link "Dashboard" at bounding box center [169, 16] width 318 height 23
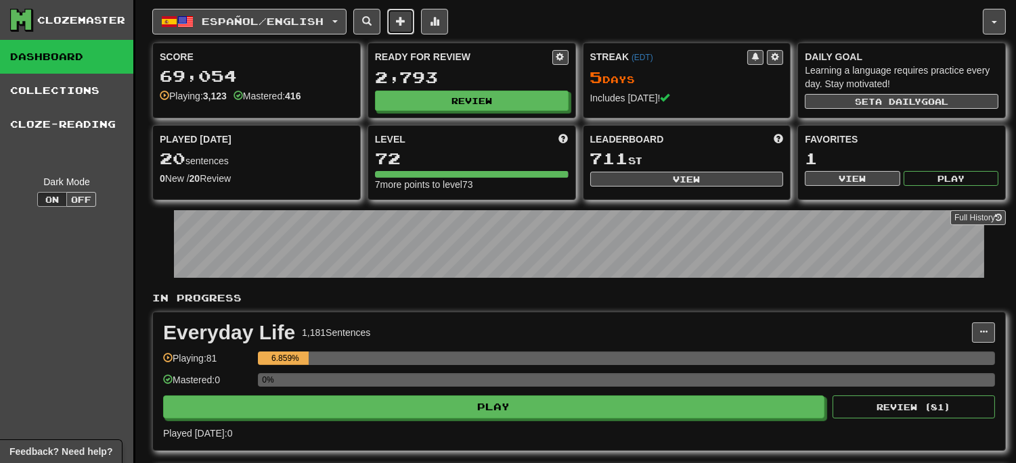
click at [405, 24] on span at bounding box center [400, 20] width 9 height 9
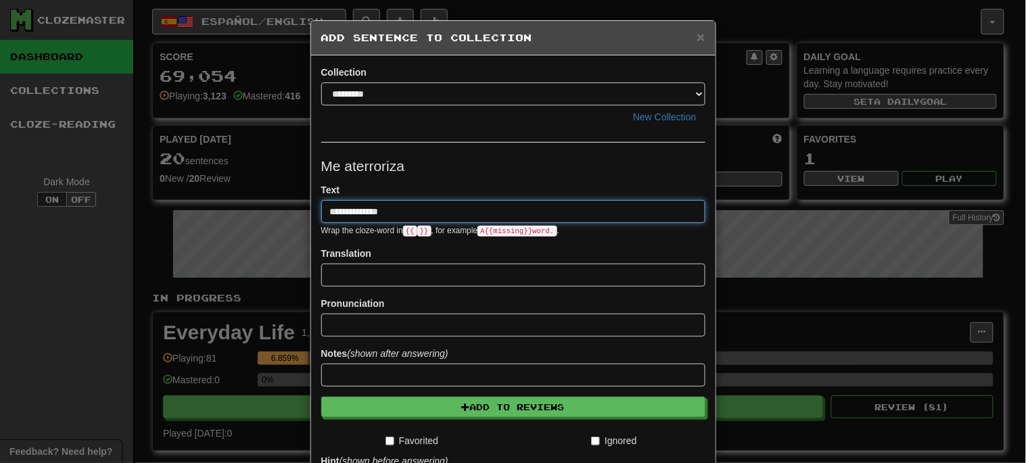
click at [341, 214] on input "**********" at bounding box center [513, 211] width 384 height 23
click at [390, 208] on input "**********" at bounding box center [513, 211] width 384 height 23
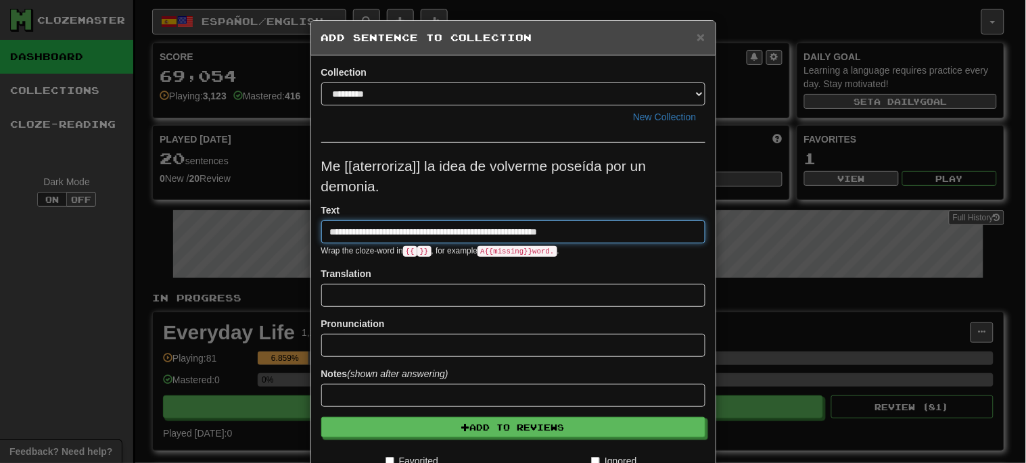
scroll to position [75, 0]
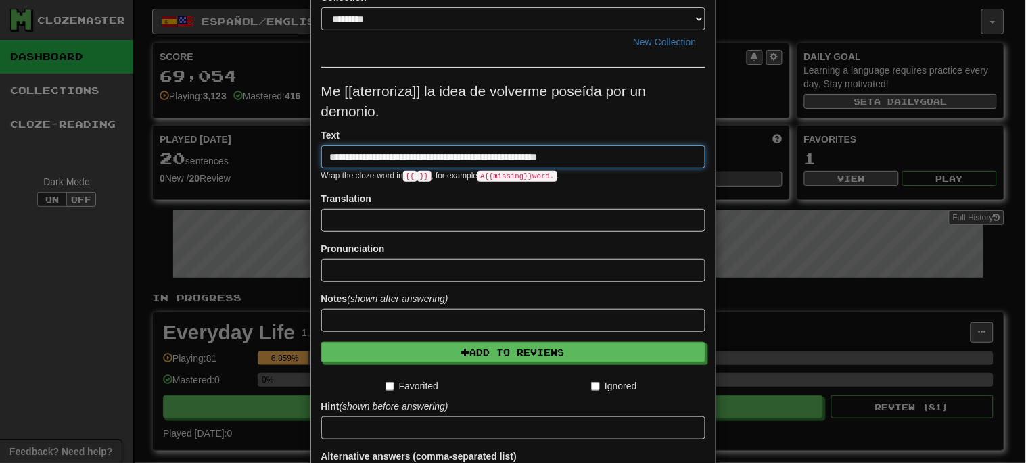
type input "**********"
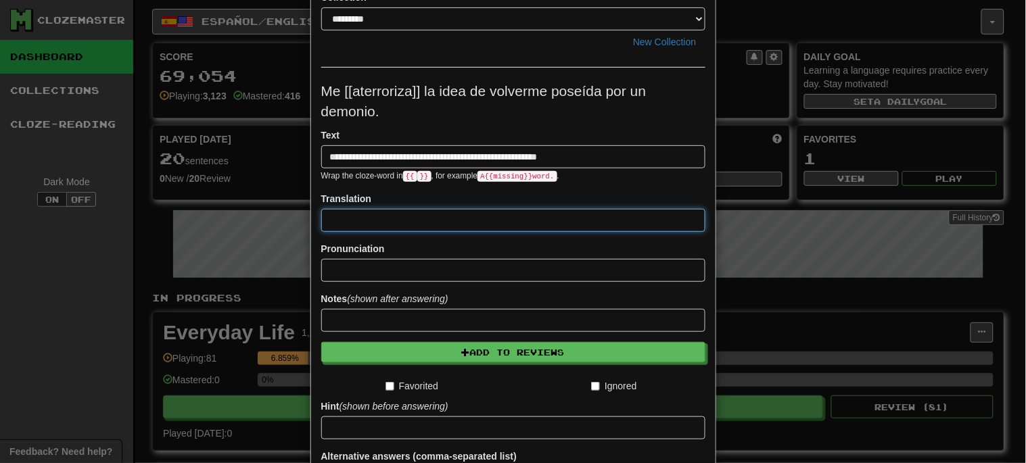
click at [401, 225] on input at bounding box center [513, 220] width 384 height 23
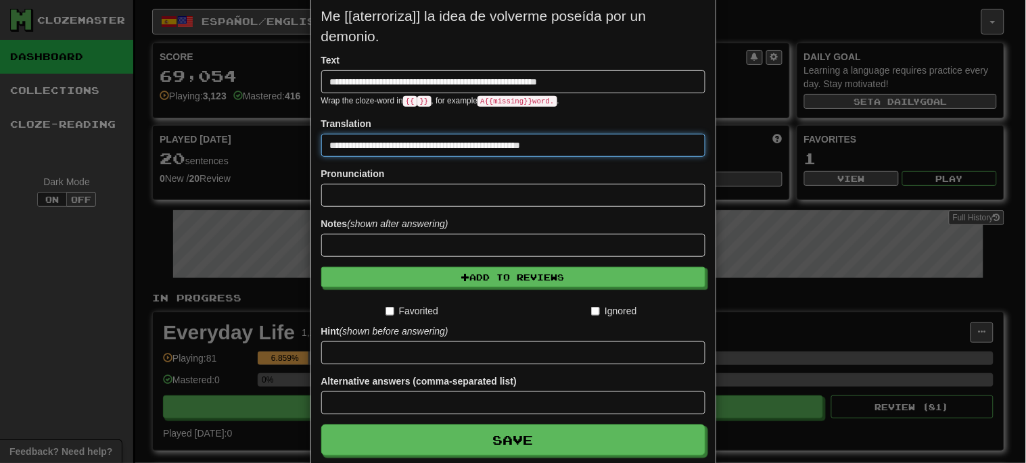
scroll to position [218, 0]
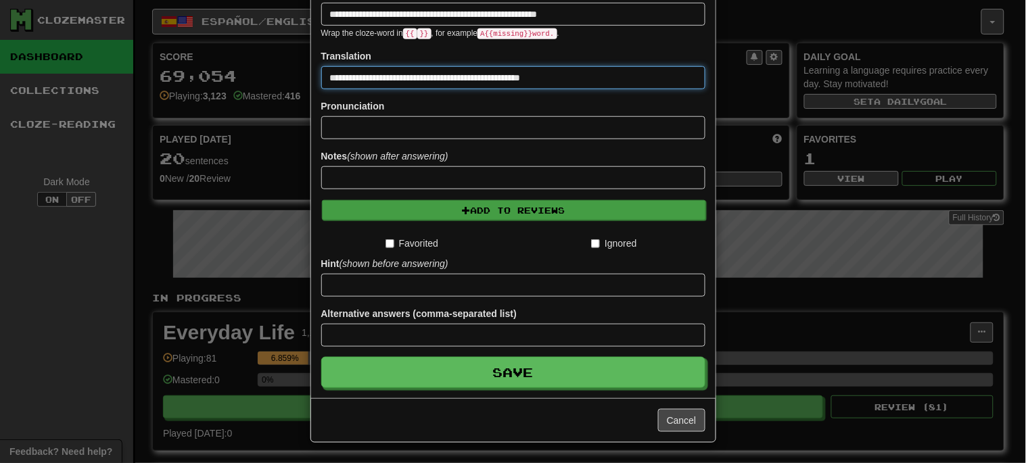
type input "**********"
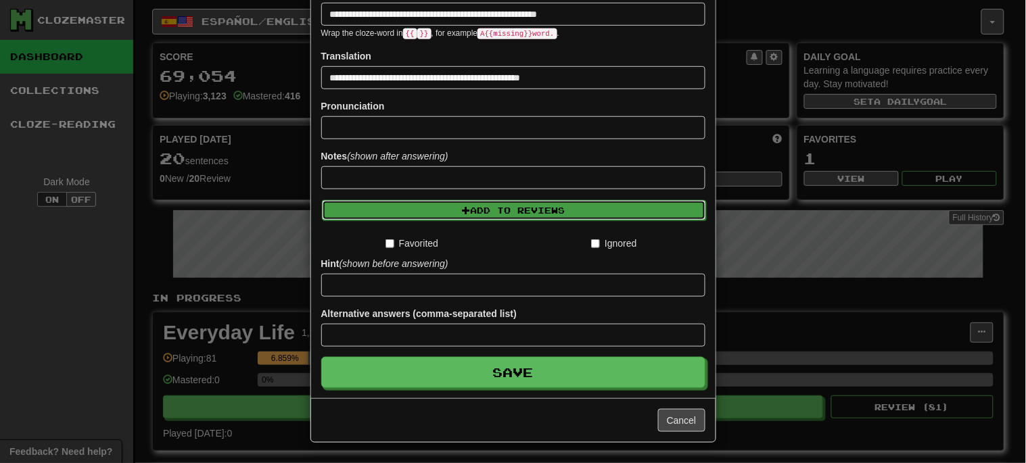
click at [495, 212] on button "Add to Reviews" at bounding box center [514, 210] width 384 height 20
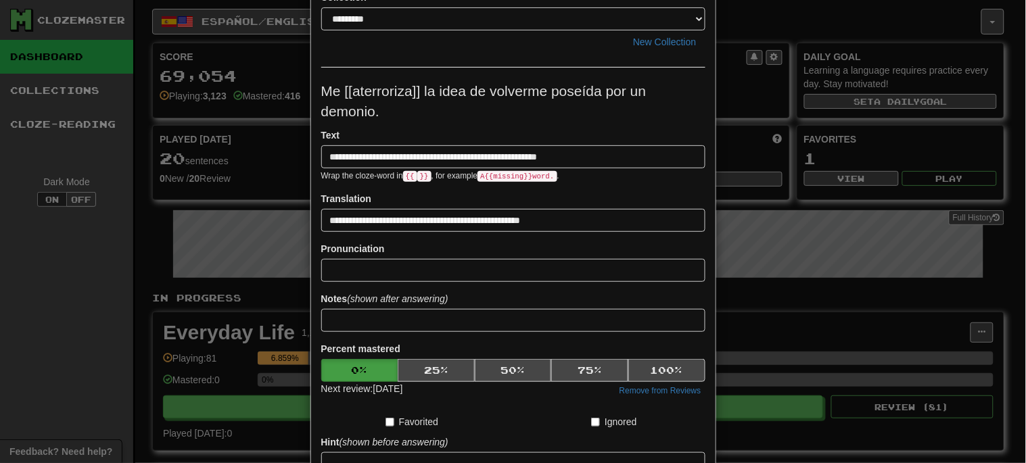
scroll to position [254, 0]
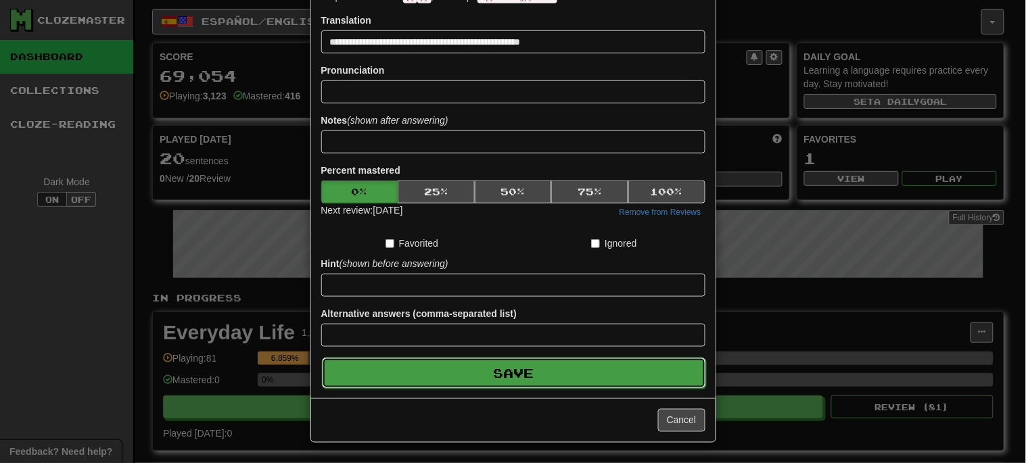
click at [566, 379] on button "Save" at bounding box center [514, 373] width 384 height 31
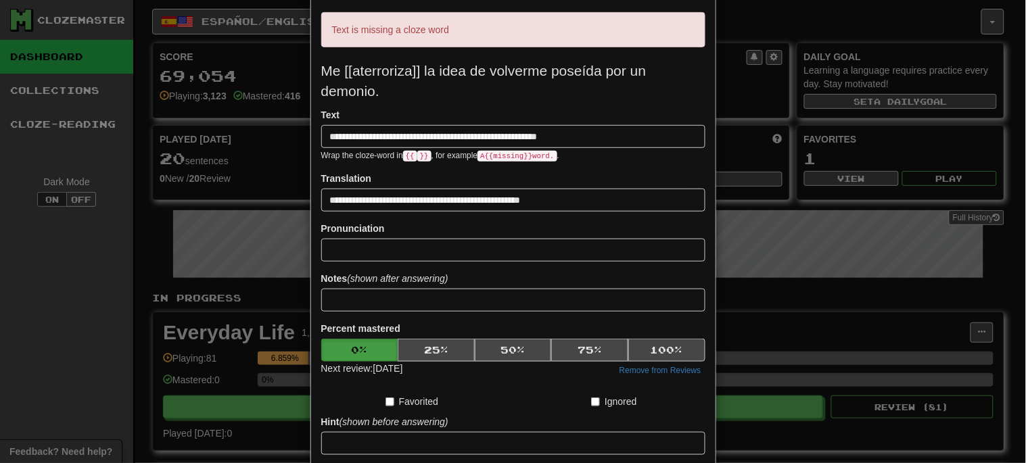
scroll to position [0, 0]
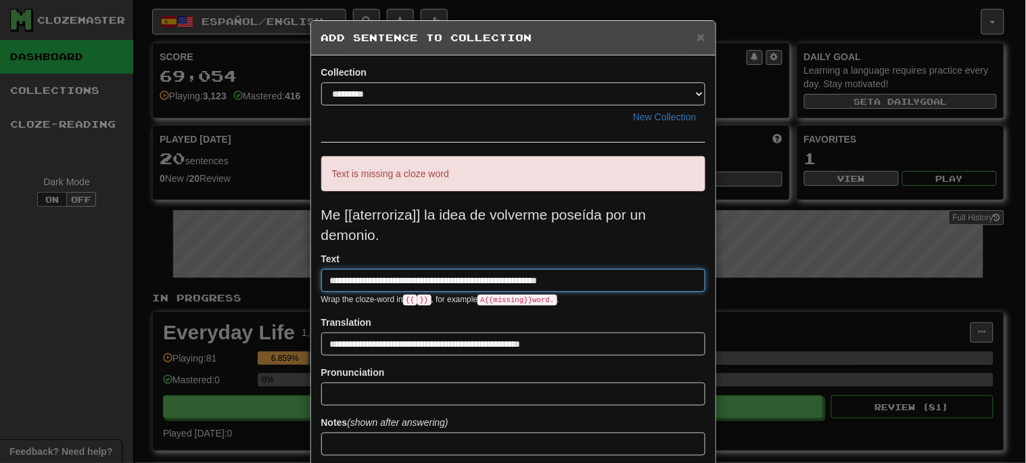
click at [348, 281] on input "**********" at bounding box center [513, 280] width 384 height 23
click at [391, 281] on input "**********" at bounding box center [513, 280] width 384 height 23
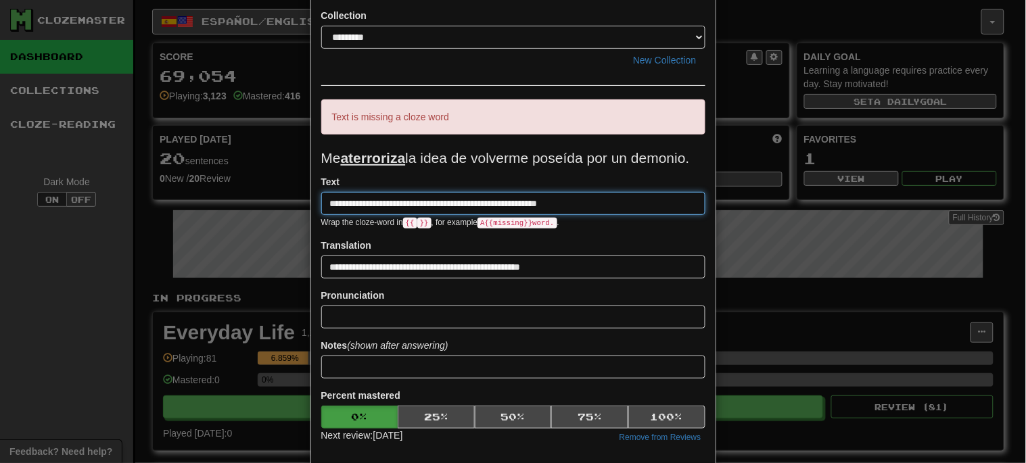
scroll to position [132, 0]
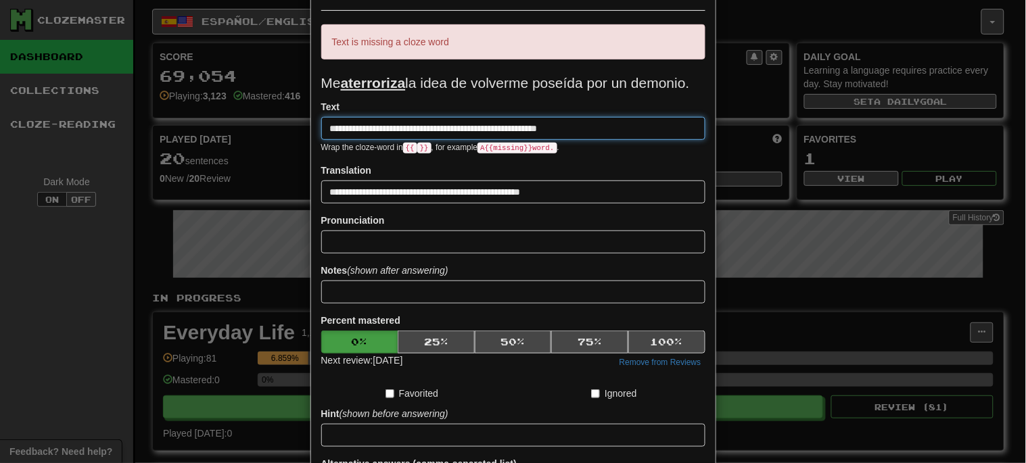
click at [459, 124] on input "**********" at bounding box center [513, 128] width 384 height 23
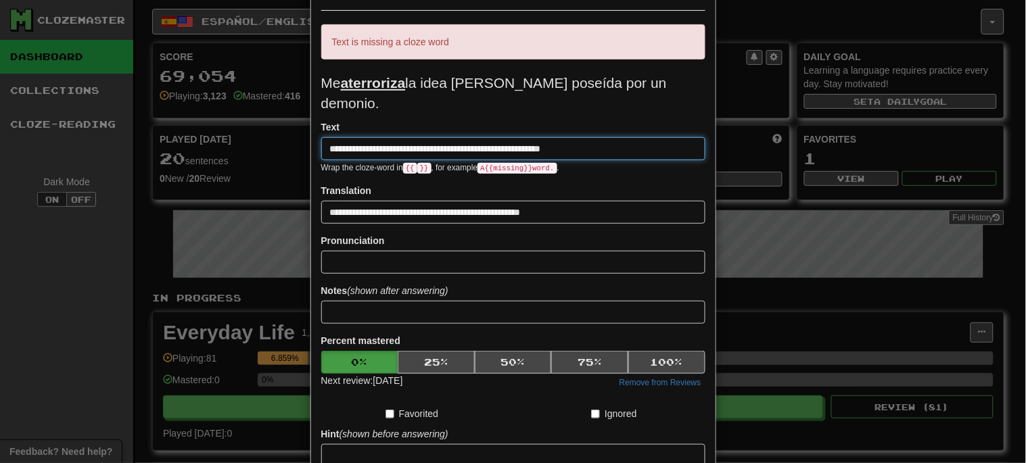
scroll to position [57, 0]
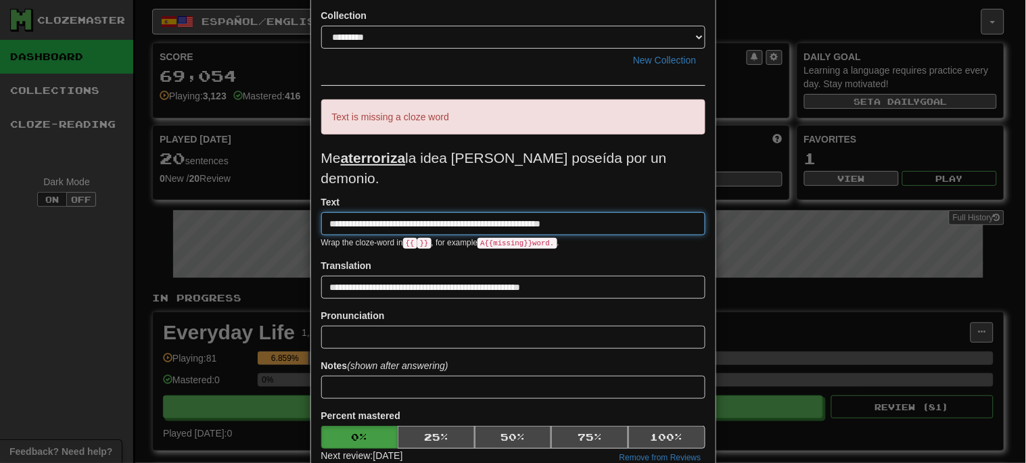
click at [482, 212] on input "**********" at bounding box center [513, 223] width 384 height 23
click at [465, 212] on input "**********" at bounding box center [513, 223] width 384 height 23
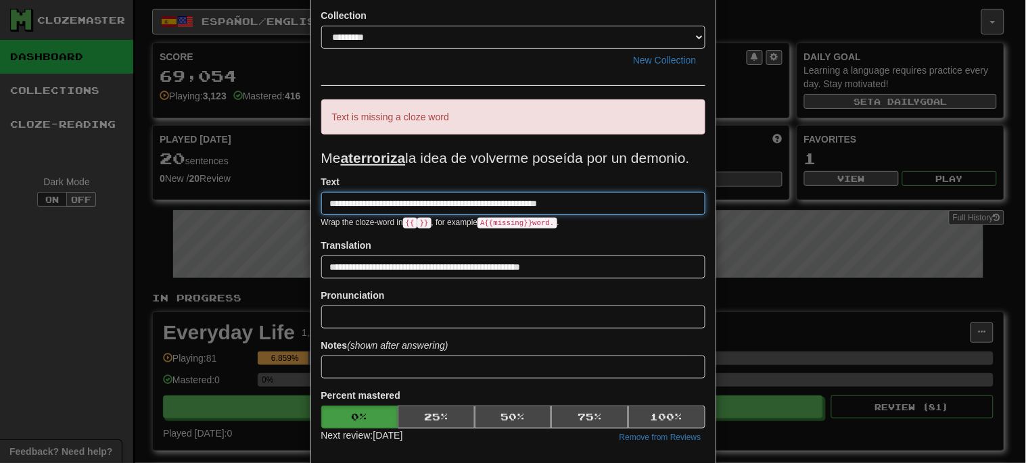
click at [624, 206] on input "**********" at bounding box center [513, 203] width 384 height 23
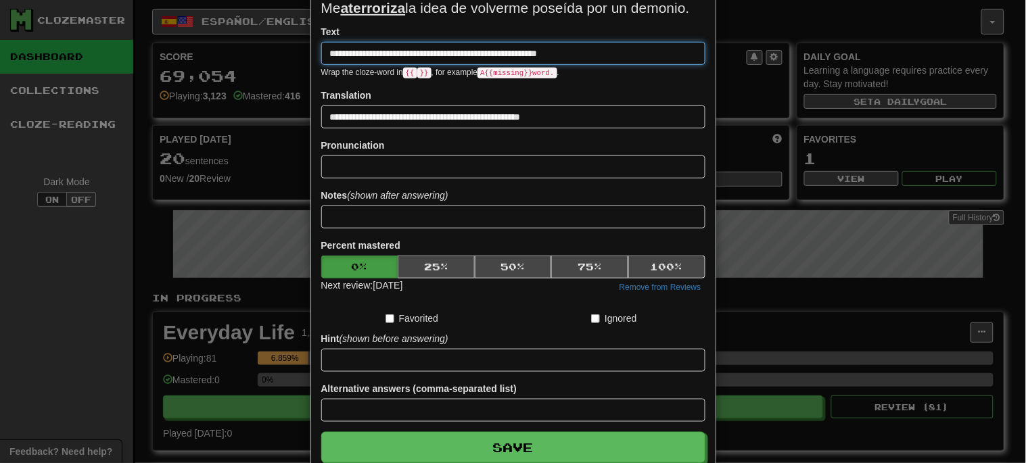
scroll to position [282, 0]
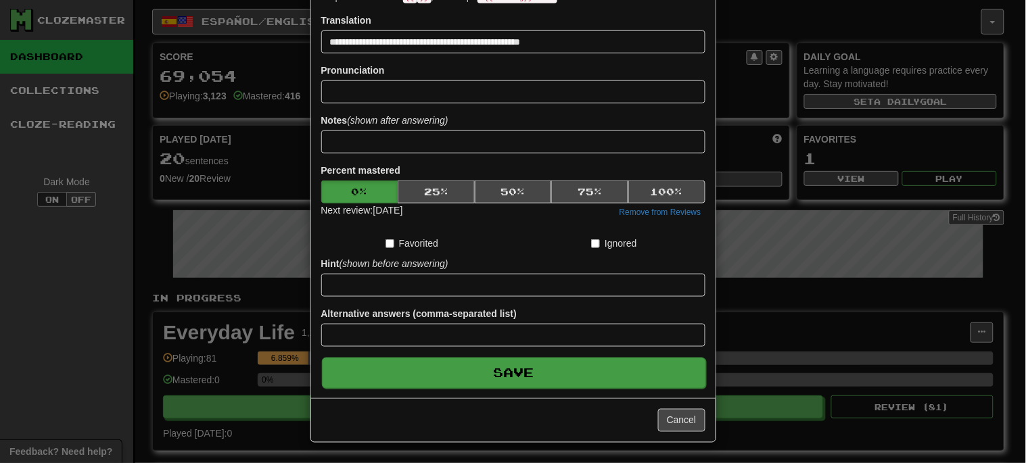
type input "**********"
click at [522, 381] on button "Save" at bounding box center [514, 373] width 384 height 31
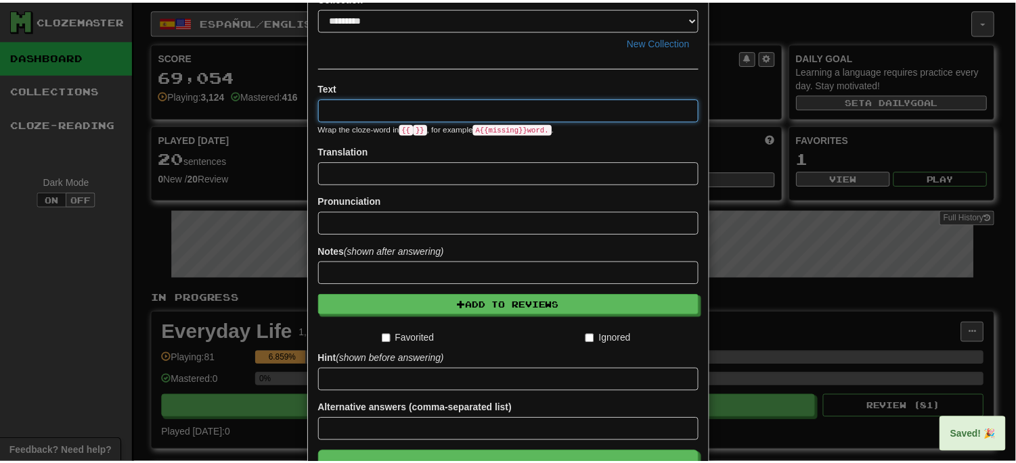
scroll to position [0, 0]
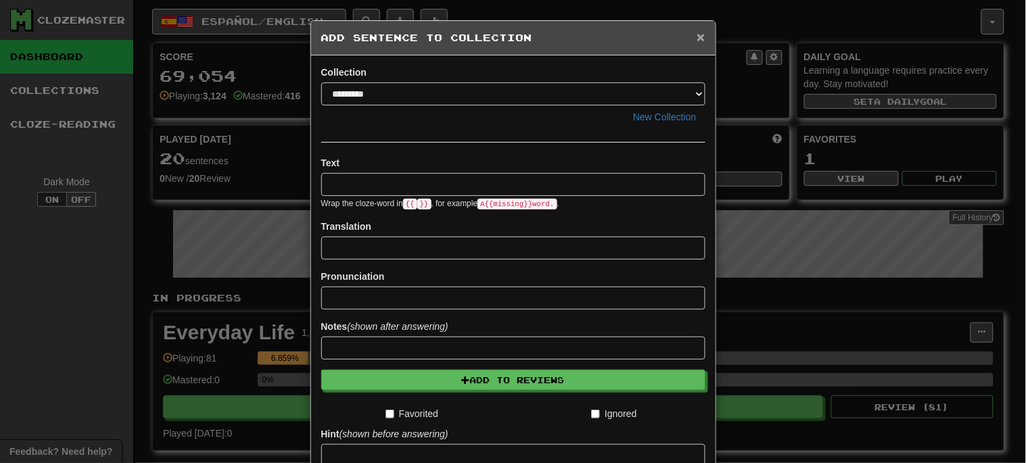
click at [697, 37] on span "×" at bounding box center [701, 37] width 8 height 16
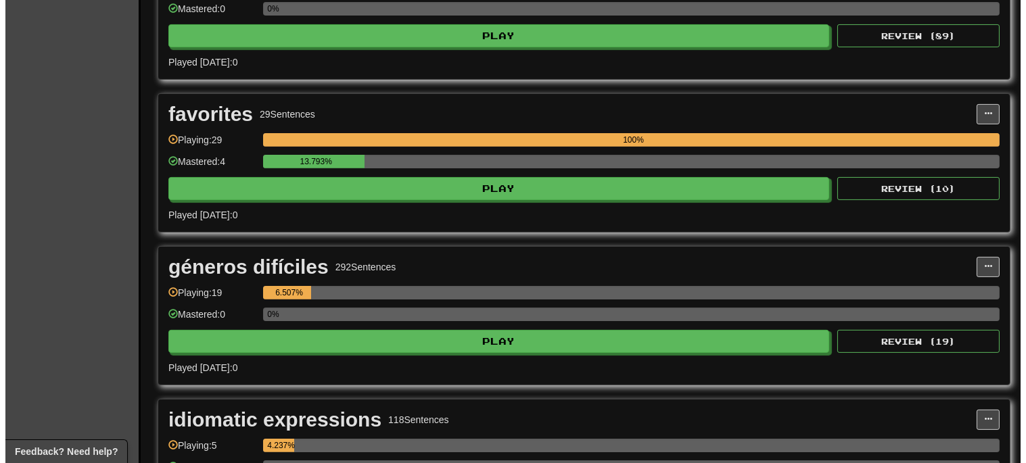
scroll to position [677, 0]
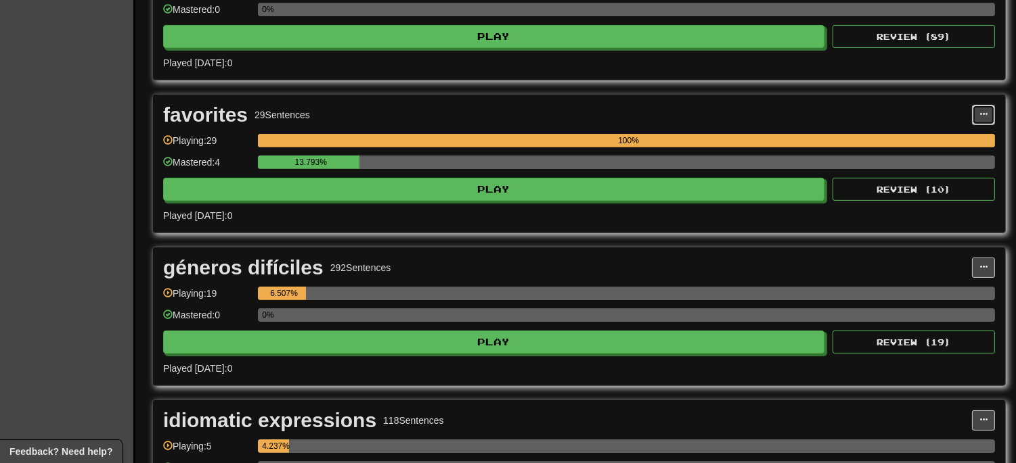
click at [979, 118] on span at bounding box center [983, 114] width 8 height 8
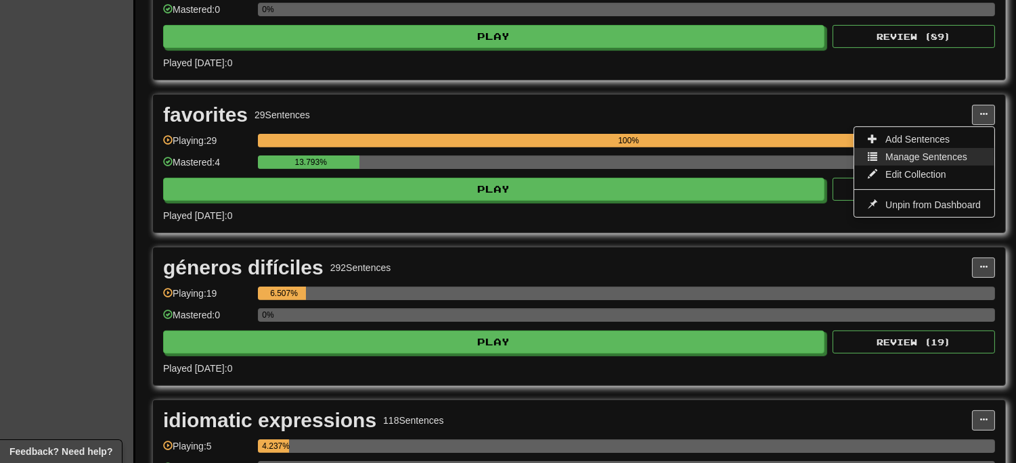
click at [954, 162] on span "Manage Sentences" at bounding box center [926, 157] width 82 height 11
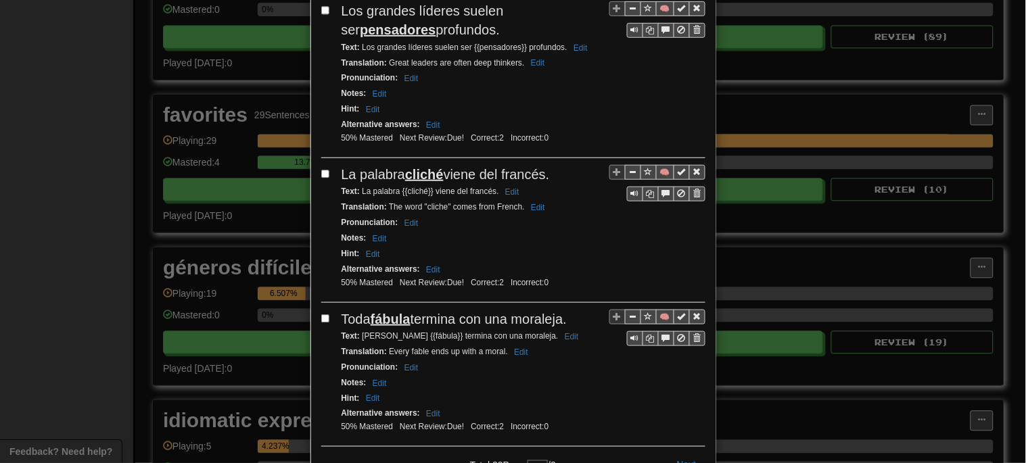
scroll to position [2896, 0]
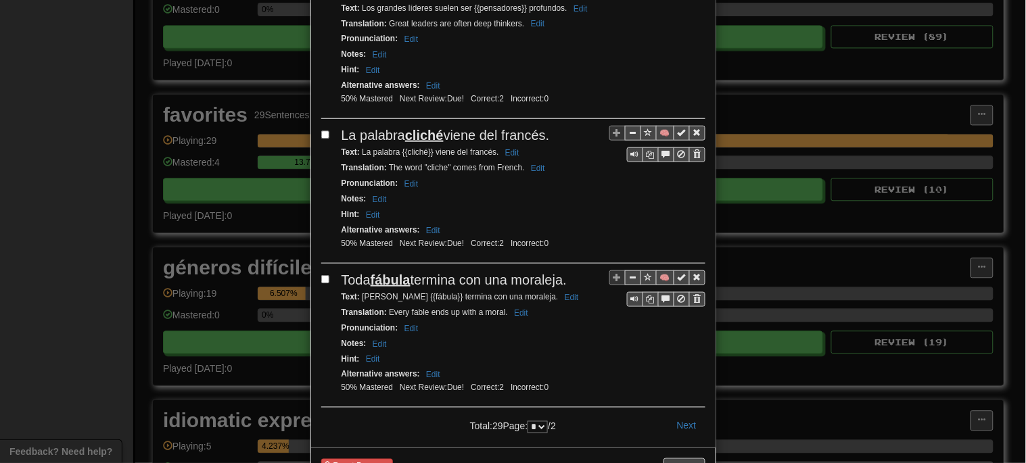
click at [537, 421] on select "* *" at bounding box center [538, 427] width 20 height 12
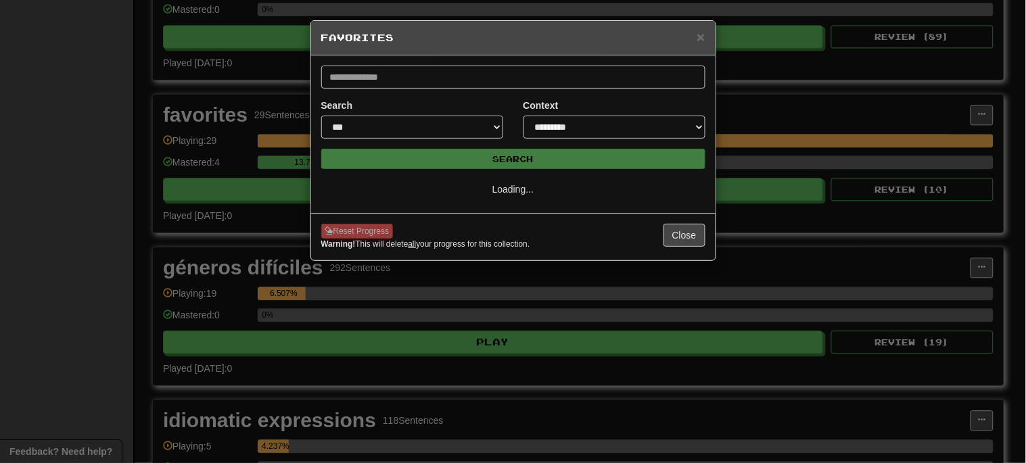
scroll to position [0, 0]
select select "*"
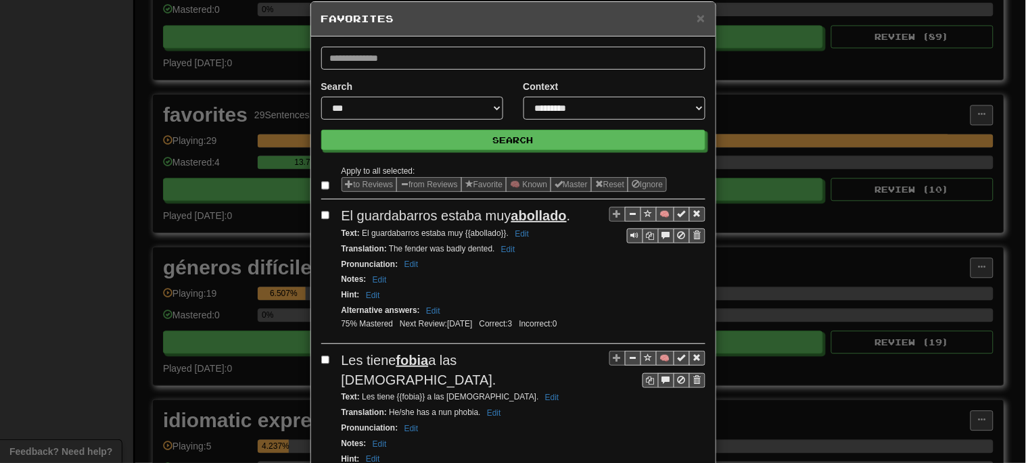
scroll to position [245, 0]
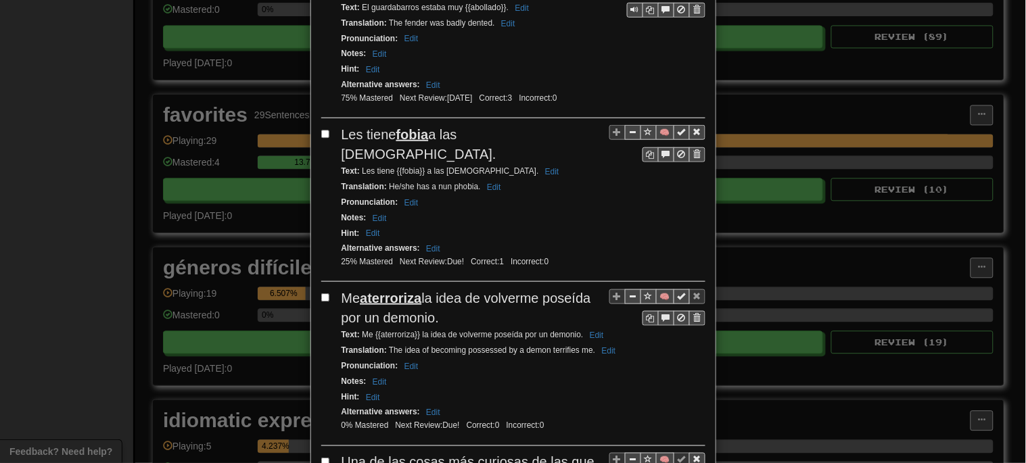
drag, startPoint x: 444, startPoint y: 290, endPoint x: 338, endPoint y: 277, distance: 106.9
click at [342, 289] on div "Me aterroriza la idea de volverme poseída por un demonio." at bounding box center [524, 308] width 364 height 39
click at [589, 328] on button "Edit" at bounding box center [597, 335] width 22 height 15
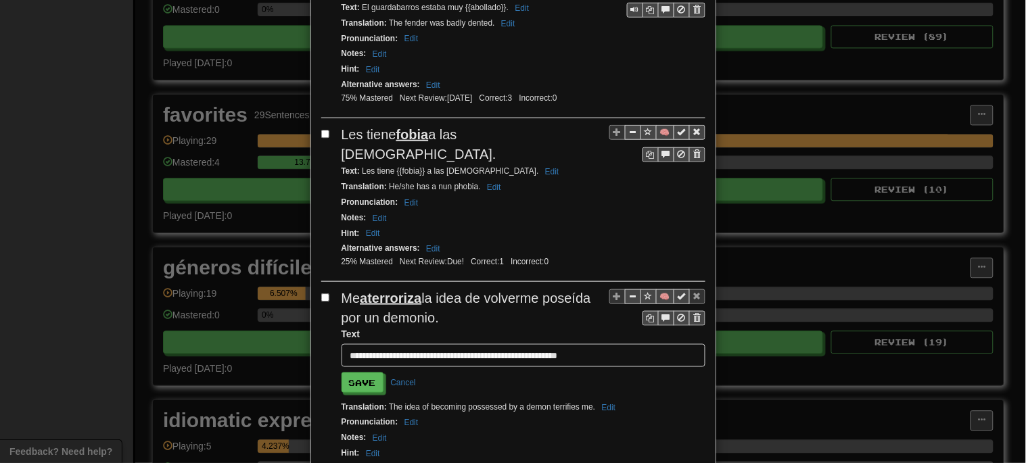
click at [603, 344] on input "**********" at bounding box center [524, 355] width 364 height 23
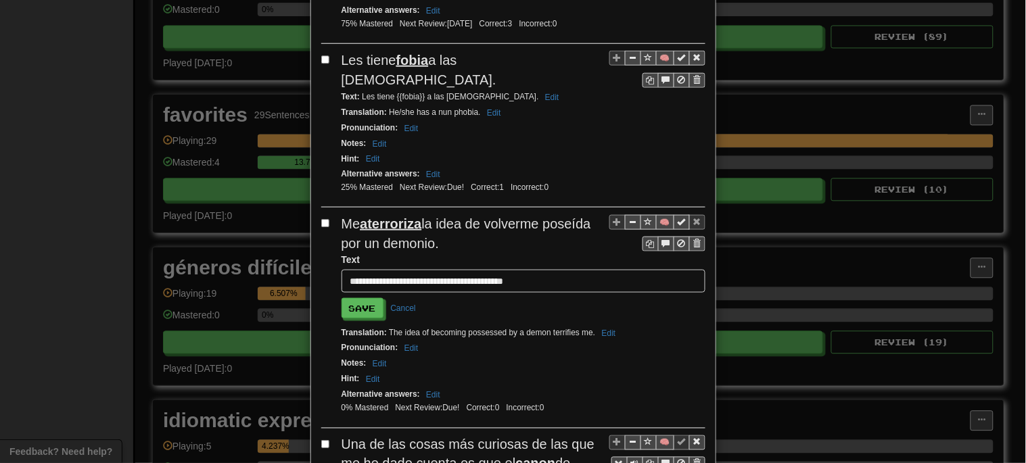
scroll to position [320, 0]
type input "**********"
click at [365, 298] on button "Save" at bounding box center [363, 308] width 42 height 20
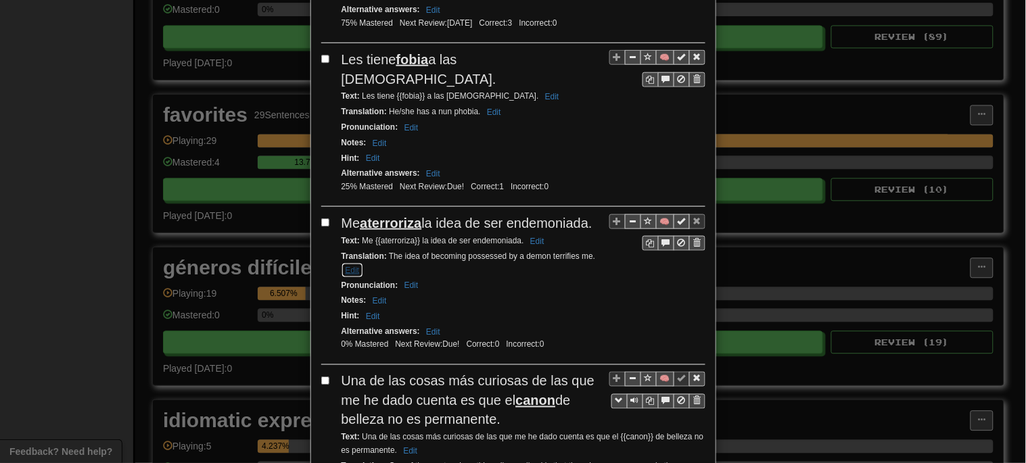
click at [349, 263] on button "Edit" at bounding box center [353, 270] width 22 height 15
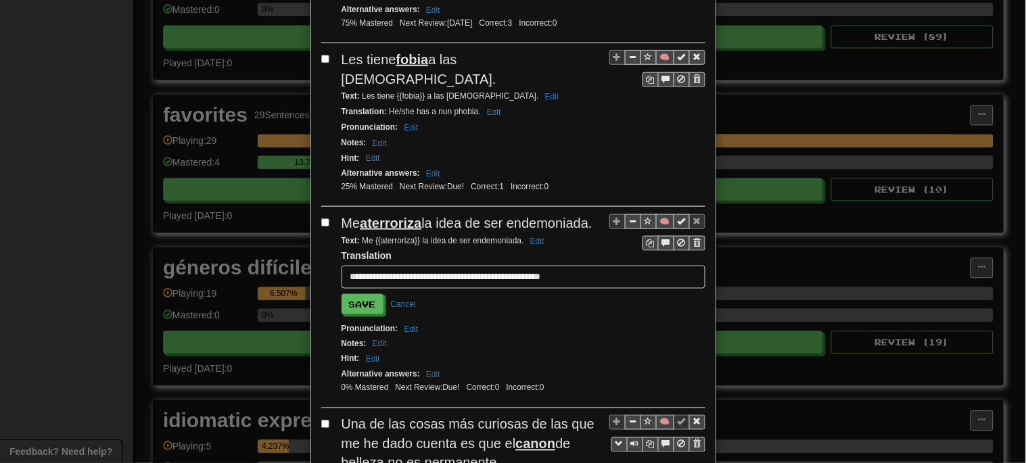
click at [586, 266] on input "**********" at bounding box center [524, 277] width 364 height 23
click at [536, 266] on input "**********" at bounding box center [524, 277] width 364 height 23
type input "**********"
click at [599, 292] on div "**********" at bounding box center [513, 311] width 384 height 195
click at [363, 295] on button "Save" at bounding box center [363, 305] width 42 height 20
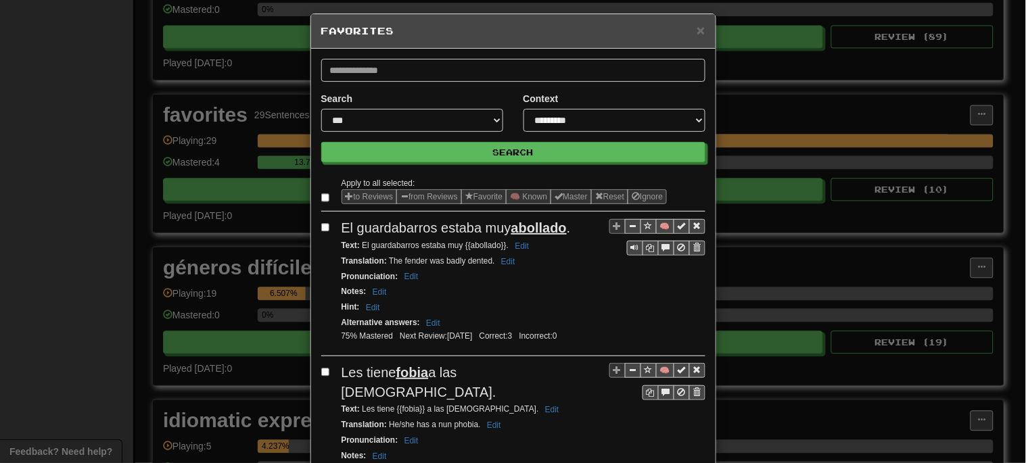
scroll to position [0, 0]
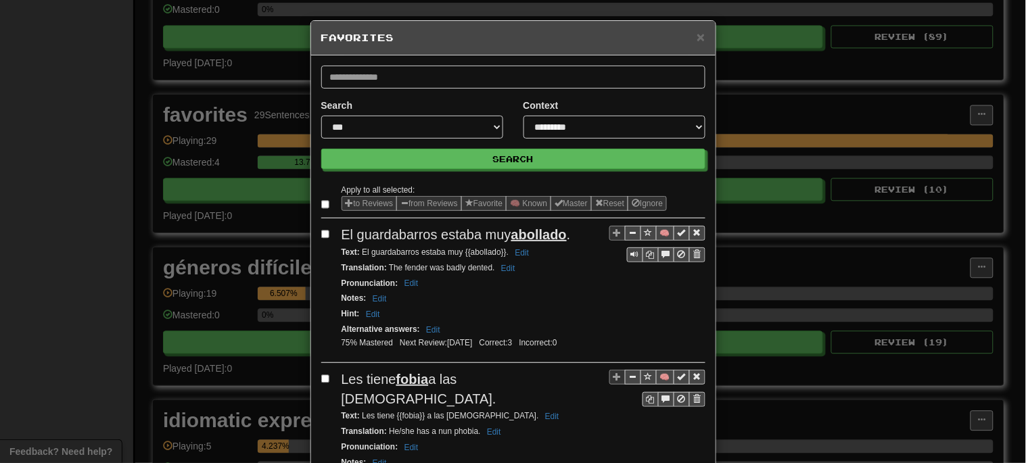
click at [58, 110] on div "**********" at bounding box center [513, 231] width 1026 height 463
click at [698, 42] on span "×" at bounding box center [701, 37] width 8 height 16
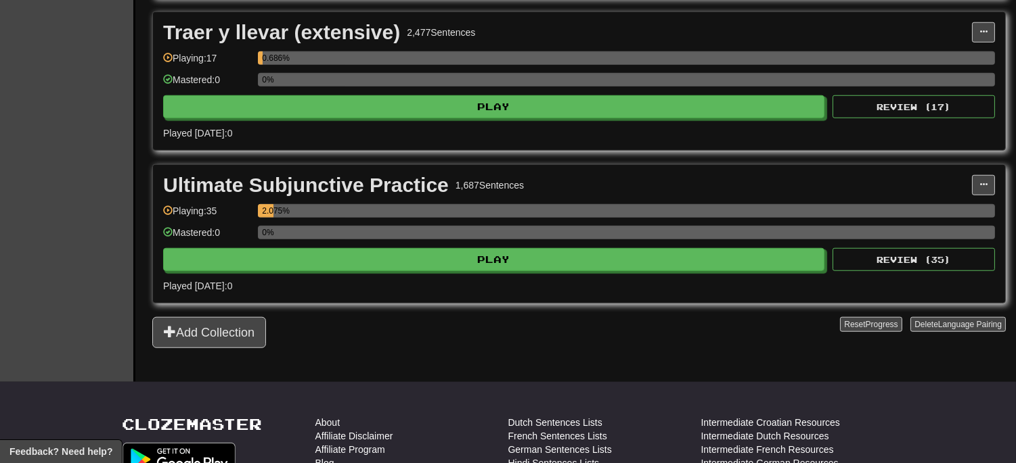
scroll to position [2271, 0]
